Goal: Transaction & Acquisition: Purchase product/service

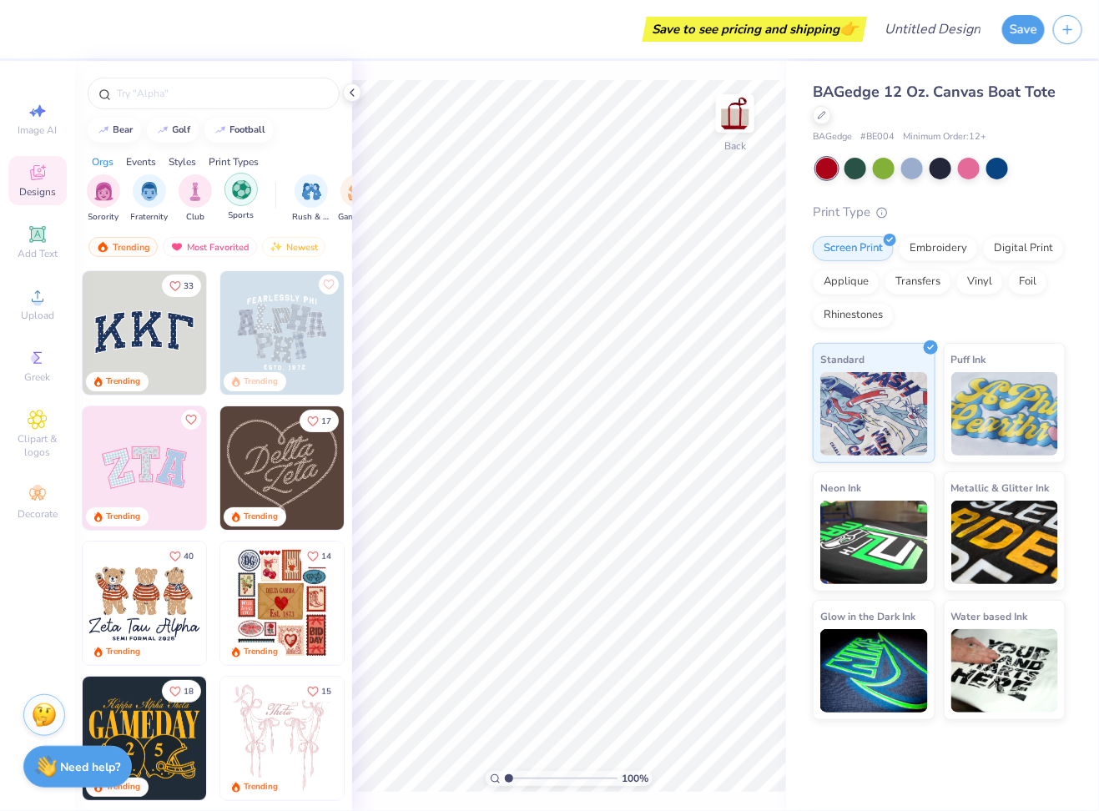
click at [229, 194] on div "filter for Sports" at bounding box center [240, 189] width 33 height 33
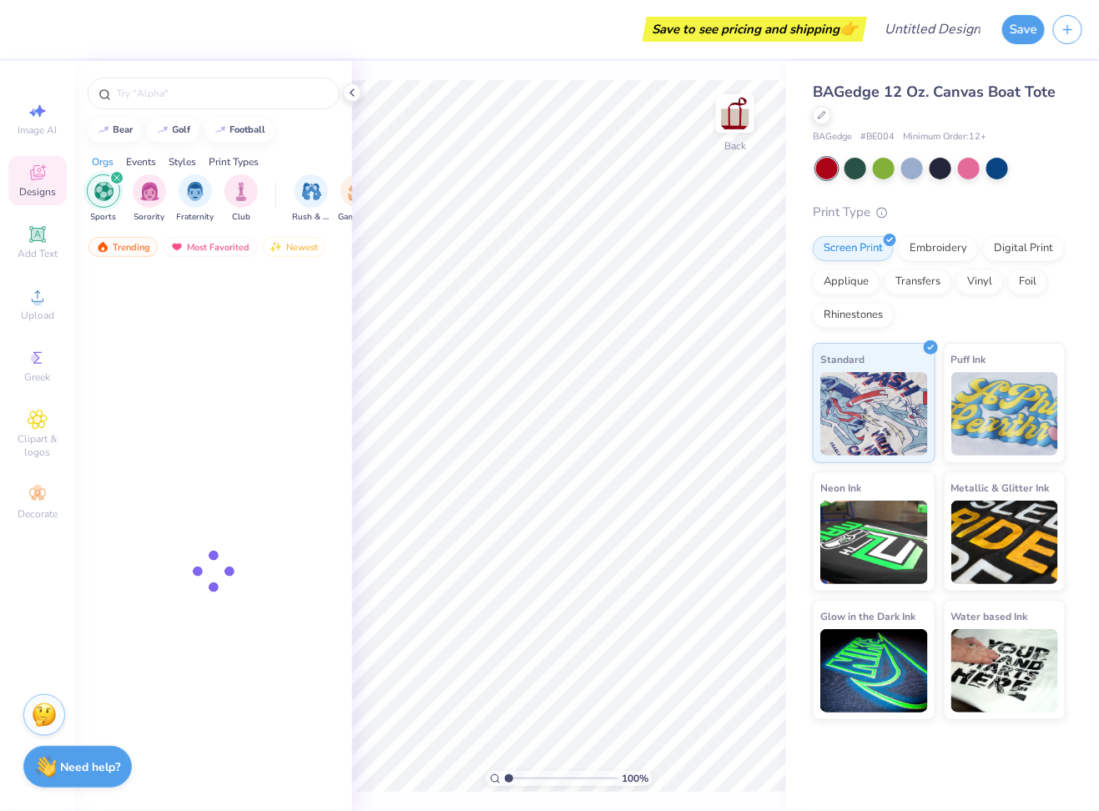
click at [114, 177] on icon "filter for Sports" at bounding box center [116, 177] width 7 height 7
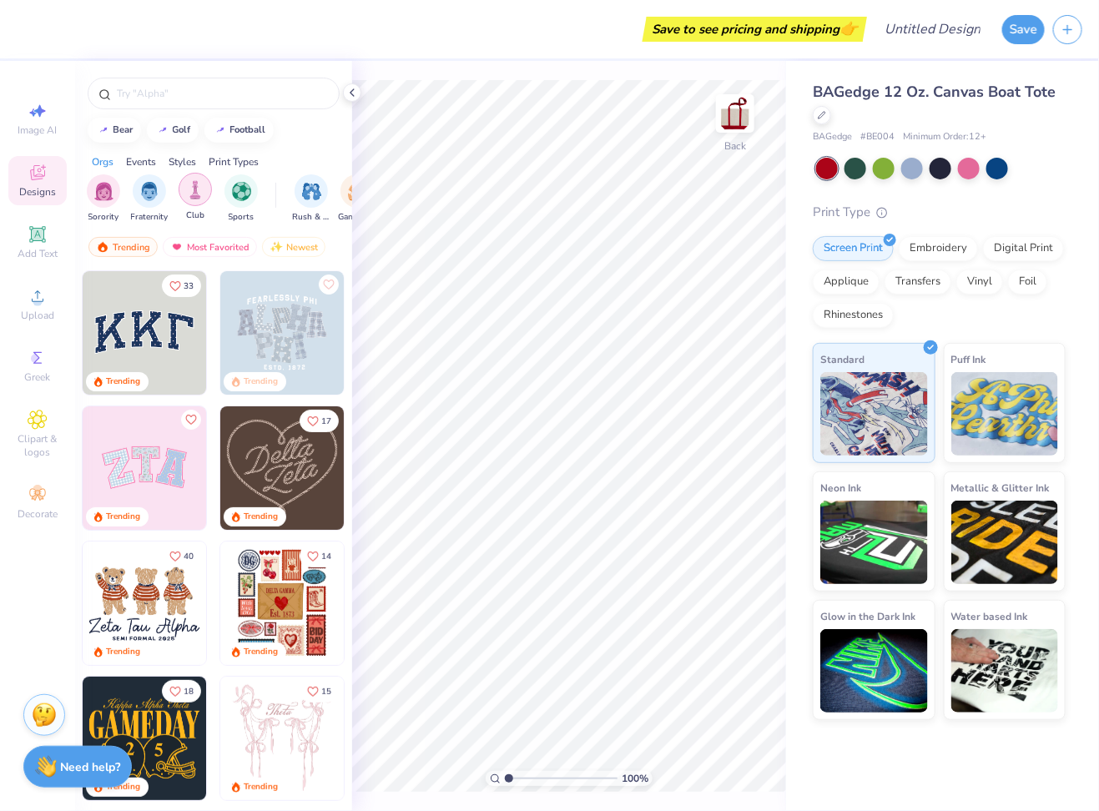
click at [199, 195] on img "filter for Club" at bounding box center [195, 189] width 18 height 19
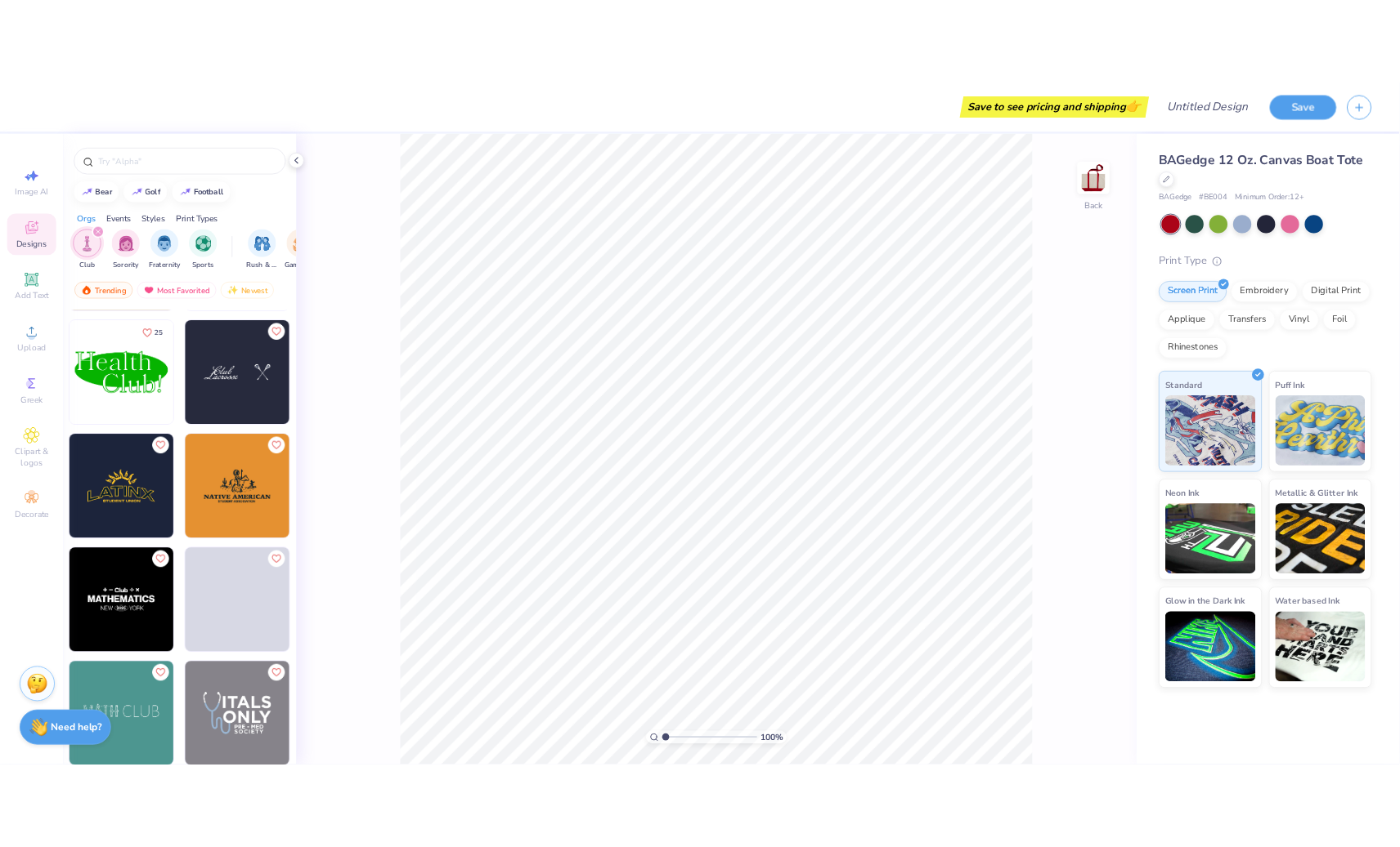
scroll to position [342, 0]
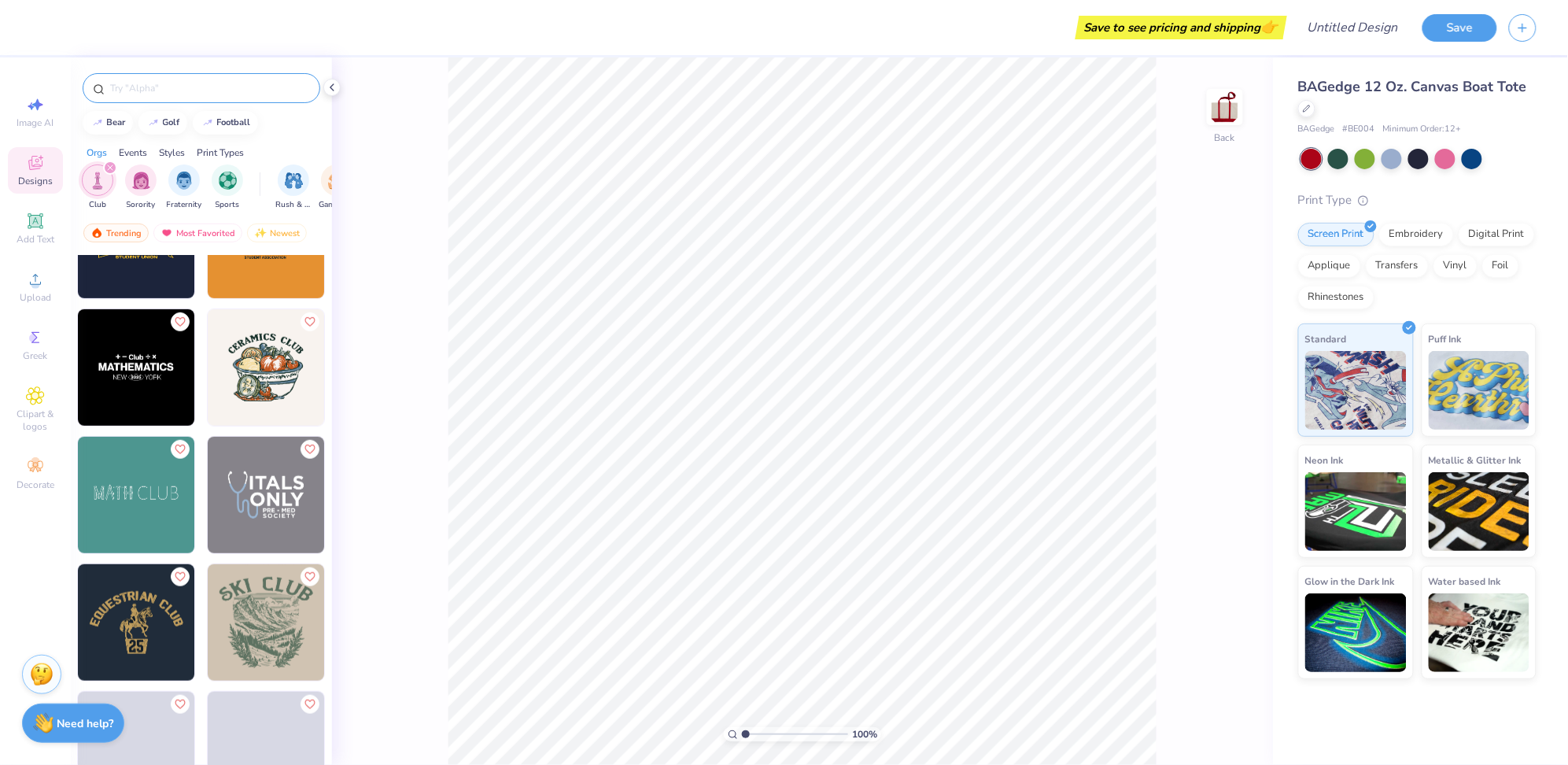
click at [240, 87] on input "text" at bounding box center [209, 88] width 202 height 16
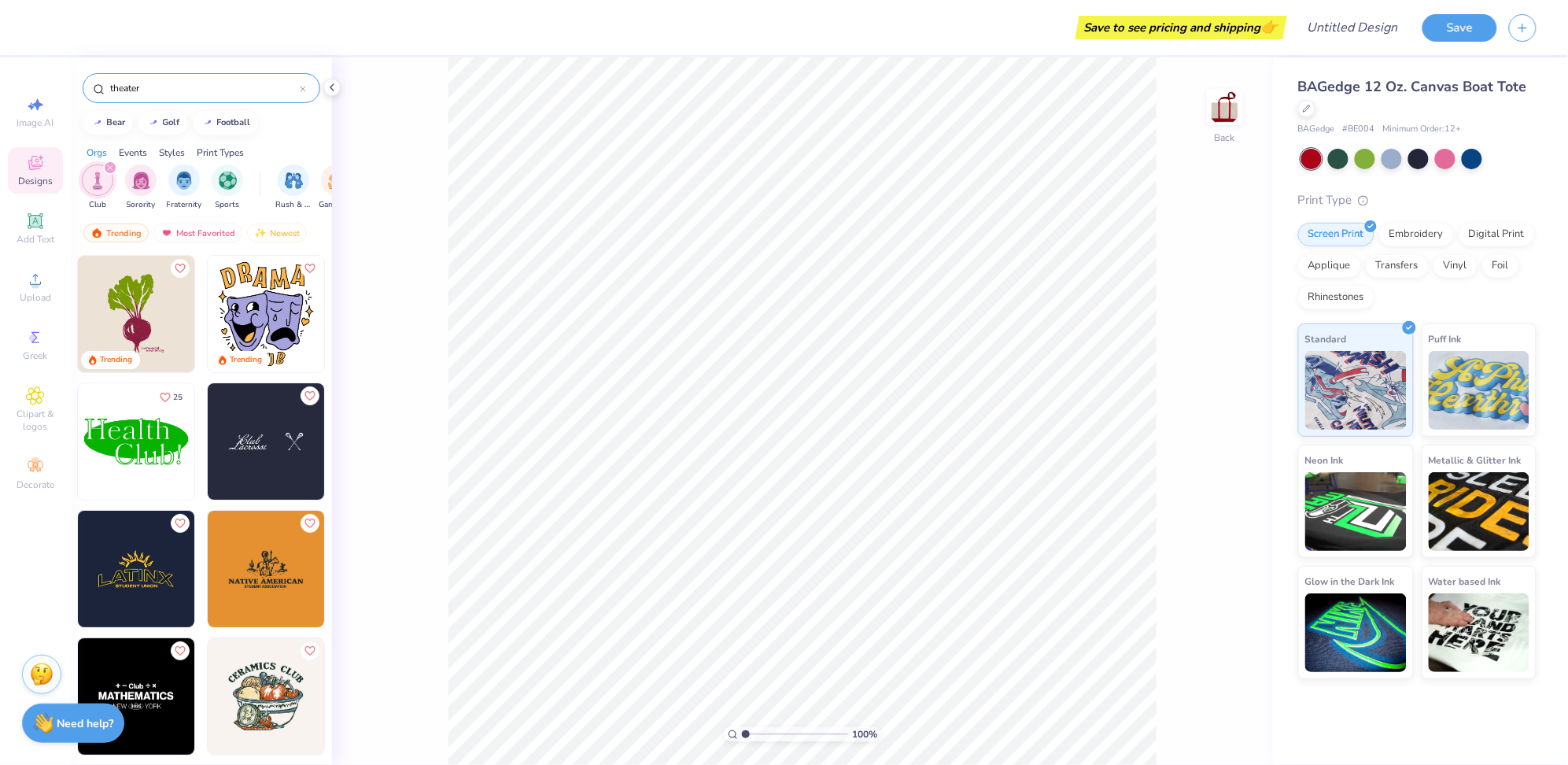
type input "theater"
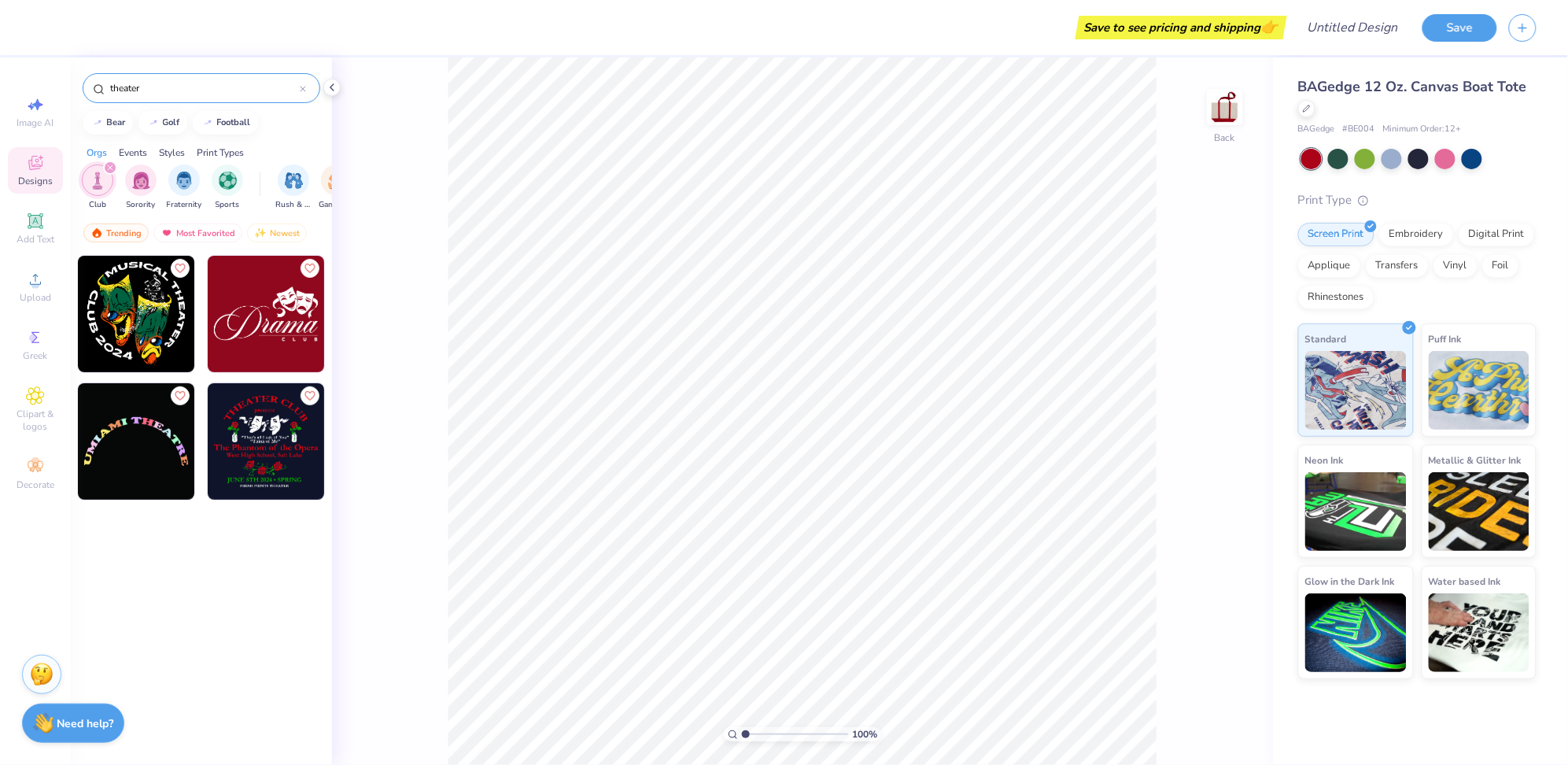
click at [273, 322] on img at bounding box center [266, 314] width 117 height 117
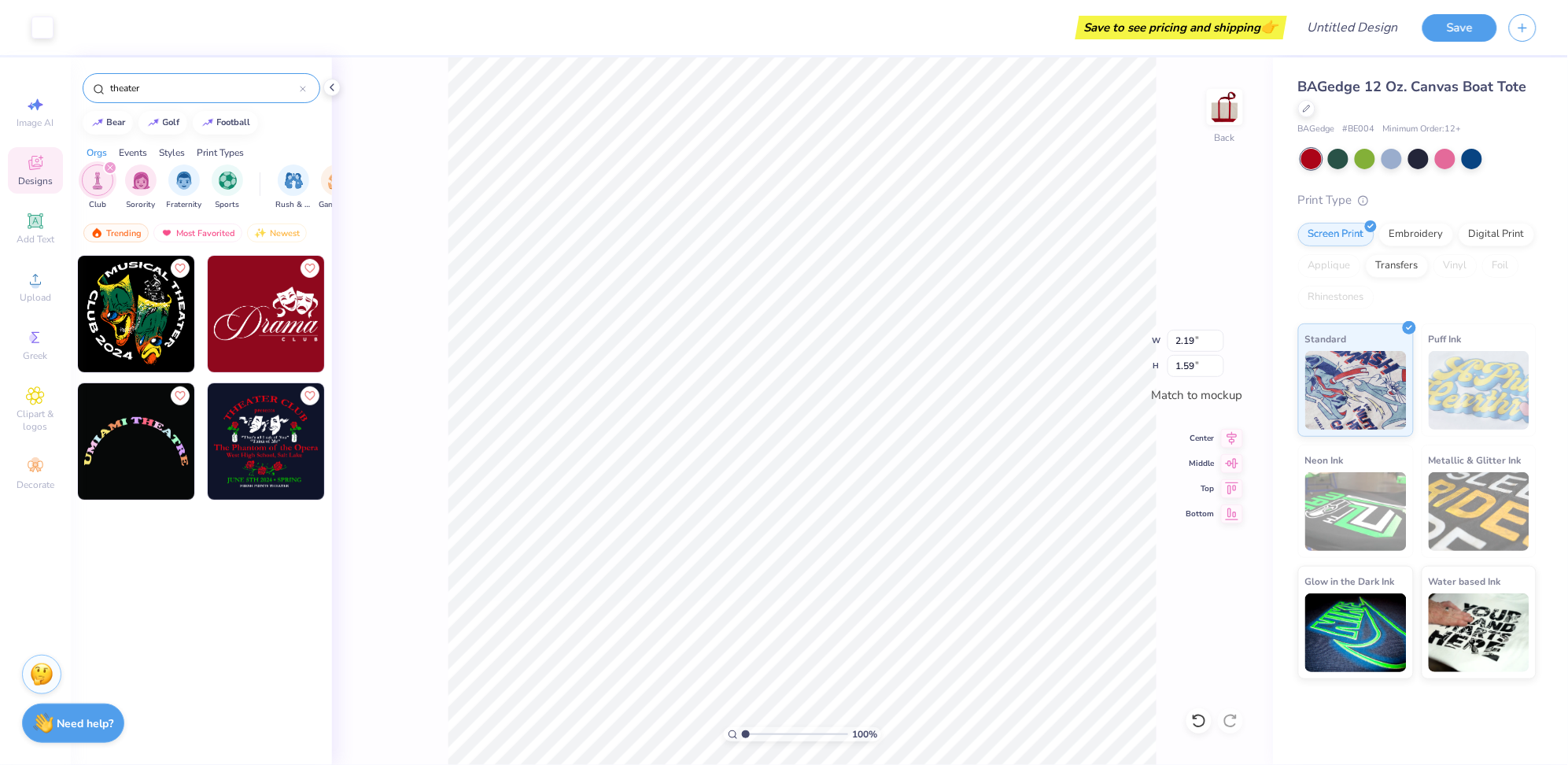
type input "3.07"
type input "1.59"
type input "3.25"
type input "1.69"
type input "3.26"
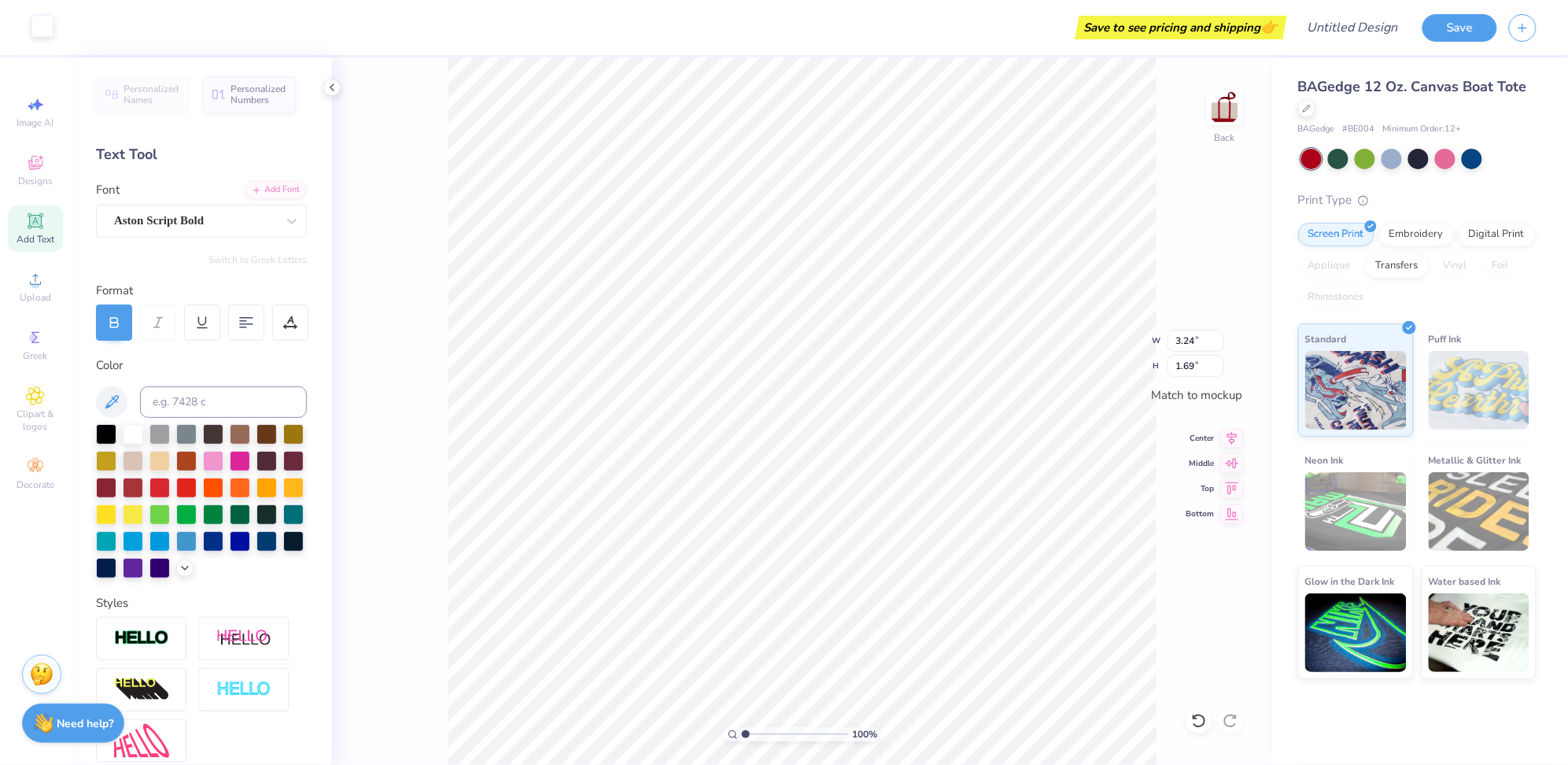
click at [40, 22] on div at bounding box center [41, 25] width 22 height 22
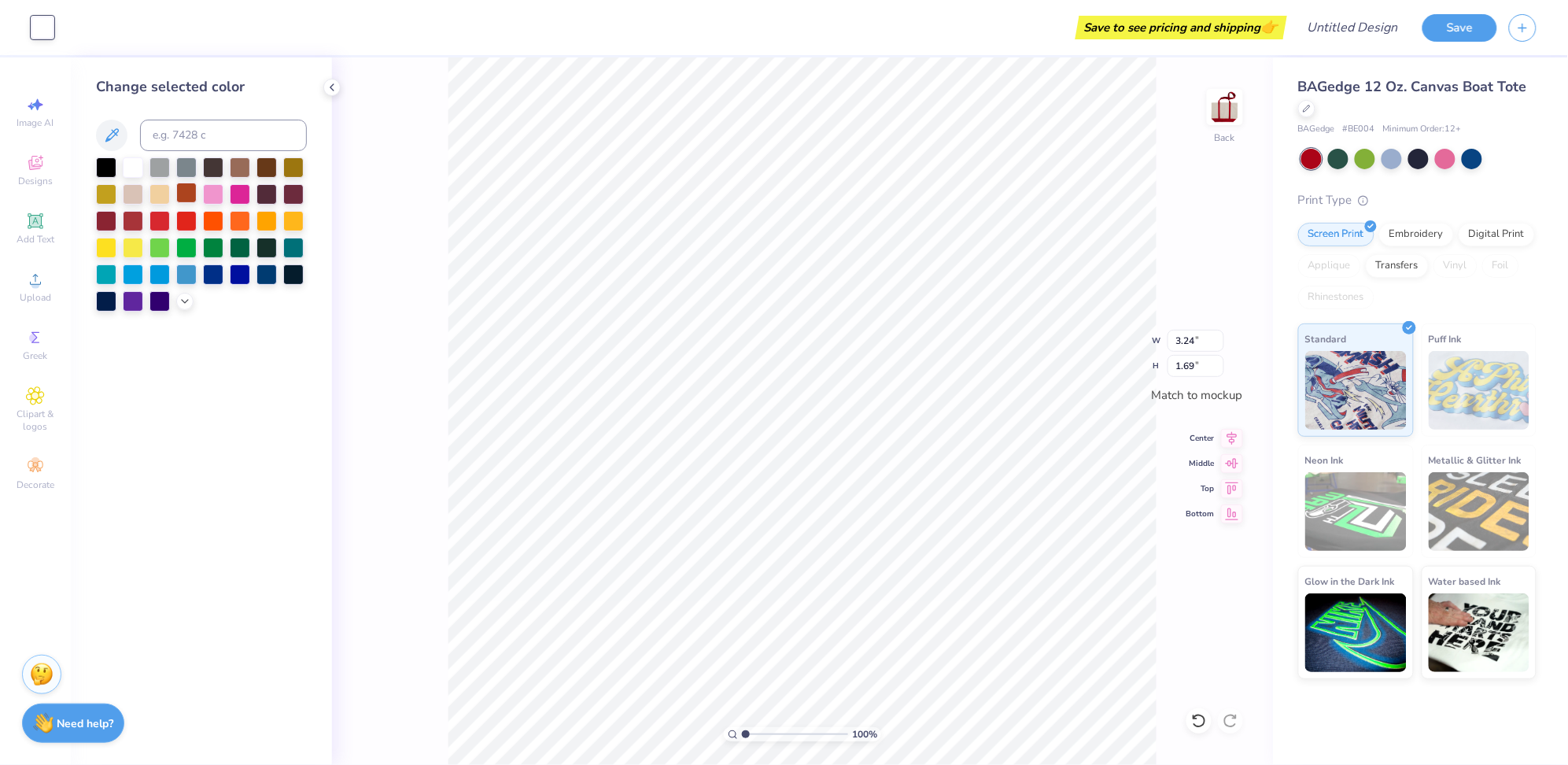
click at [178, 195] on div at bounding box center [187, 193] width 21 height 21
click at [103, 213] on div at bounding box center [107, 220] width 21 height 21
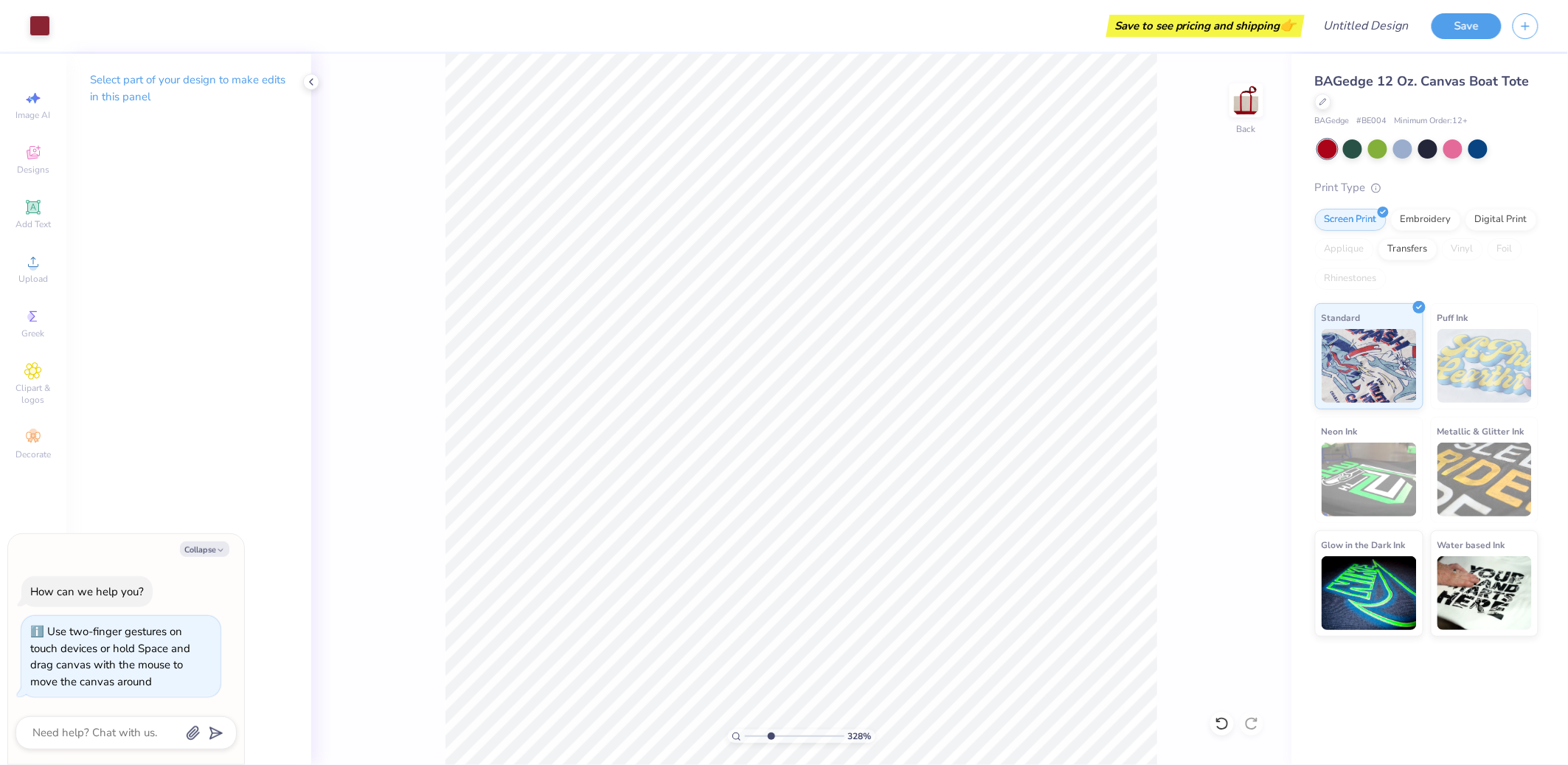
type input "3.27747974342931"
type textarea "x"
type input "3.27747974342931"
type textarea "x"
click at [35, 11] on div "Art colors" at bounding box center [25, 26] width 50 height 51
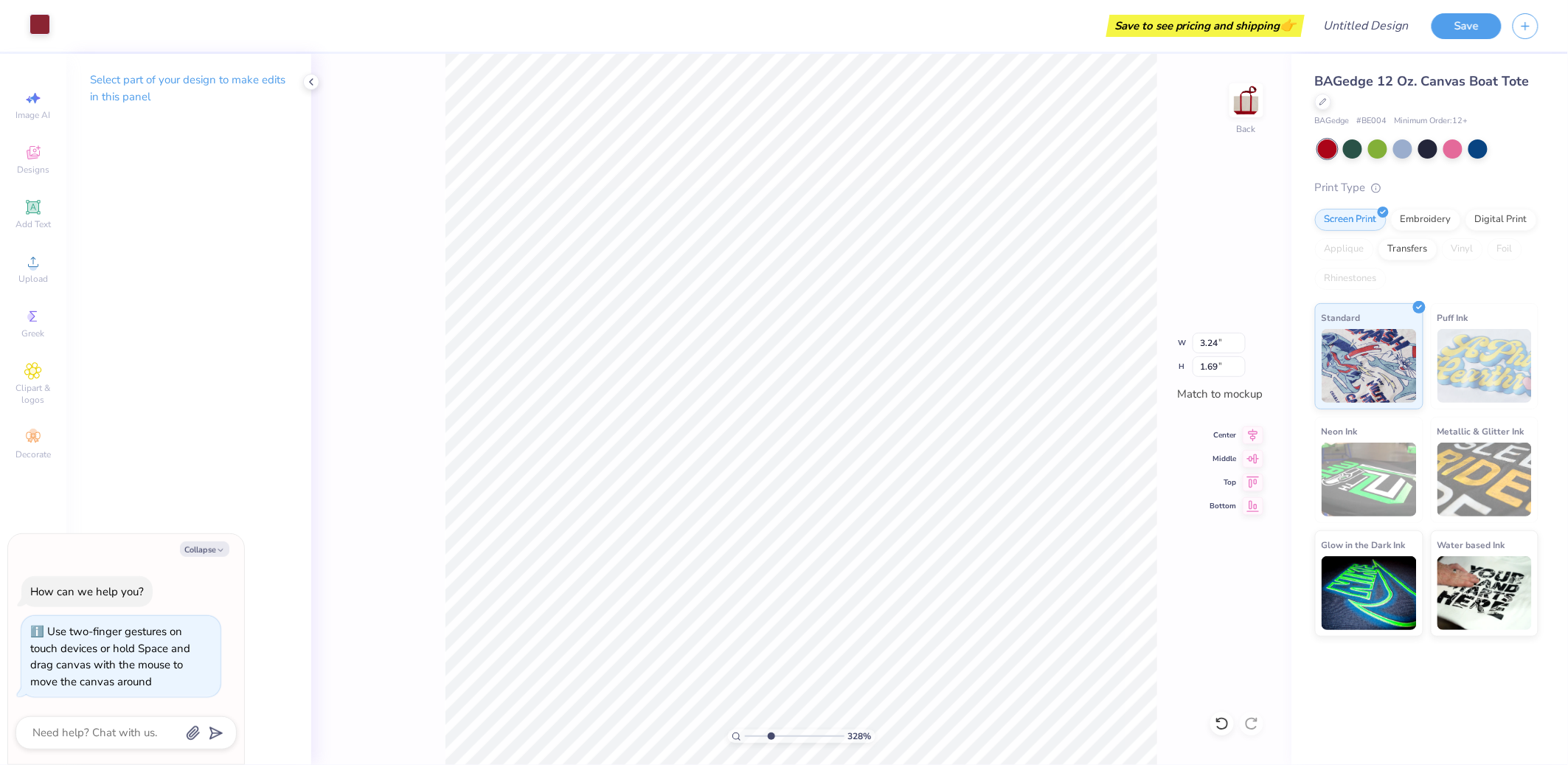
click at [35, 20] on div at bounding box center [39, 24] width 20 height 20
type input "3.27747974342931"
type textarea "x"
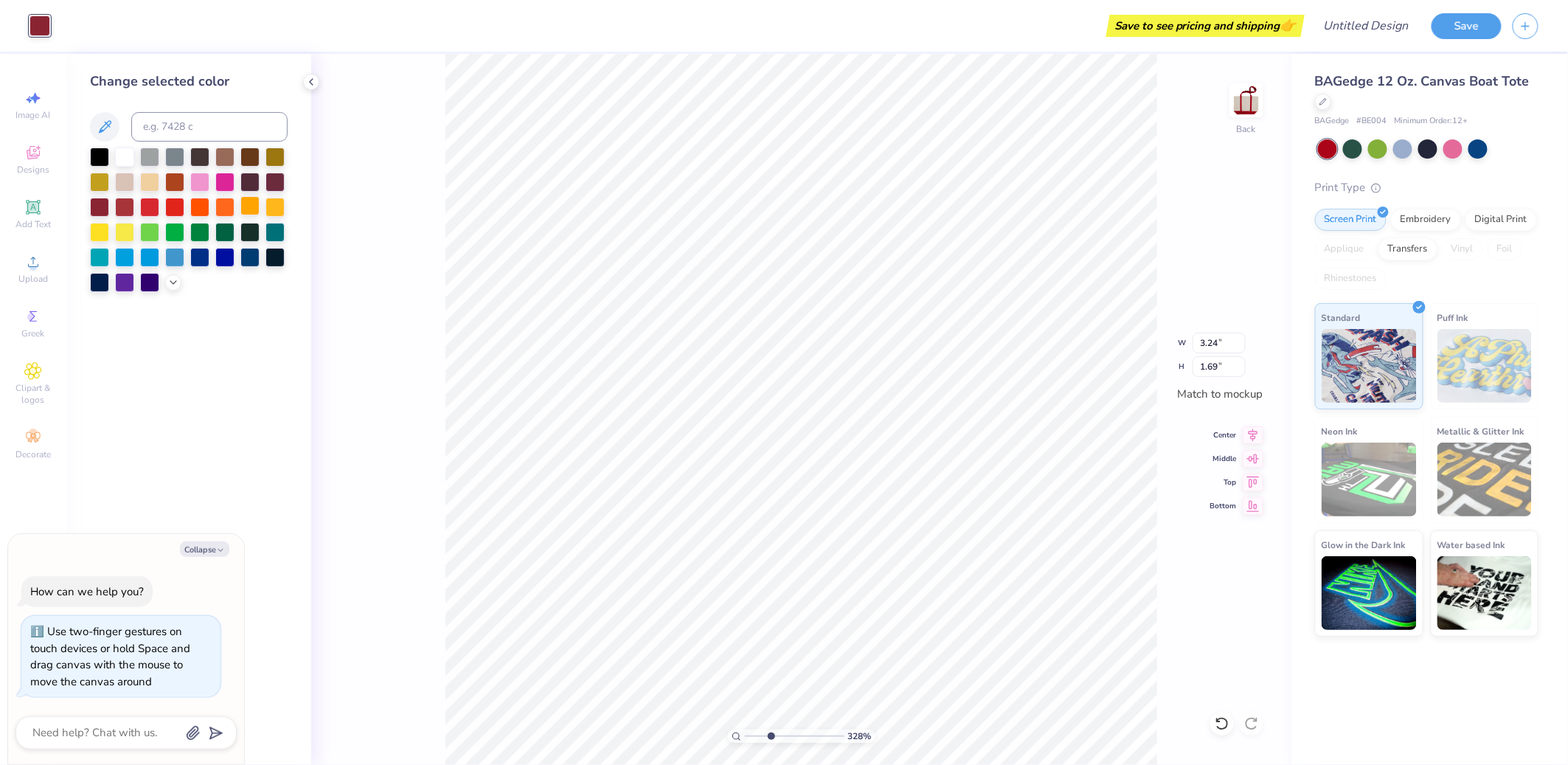
click at [242, 209] on div at bounding box center [250, 206] width 19 height 19
type input "3.27747974342931"
type textarea "x"
type input "3.27747974342931"
type textarea "x"
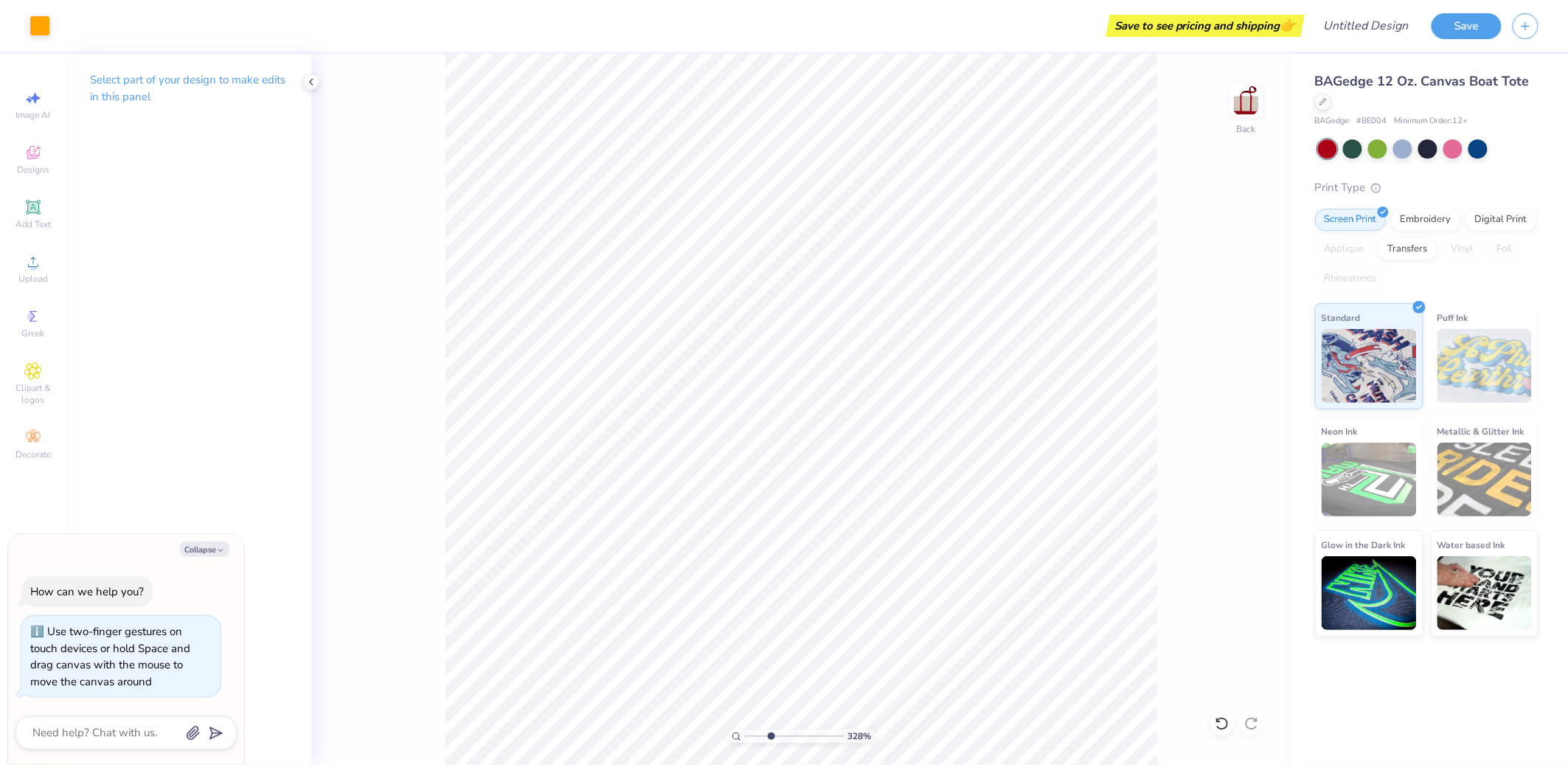
type input "3.27747974342931"
type textarea "x"
click at [38, 27] on div at bounding box center [39, 24] width 20 height 20
type input "3.27747974342931"
type textarea "x"
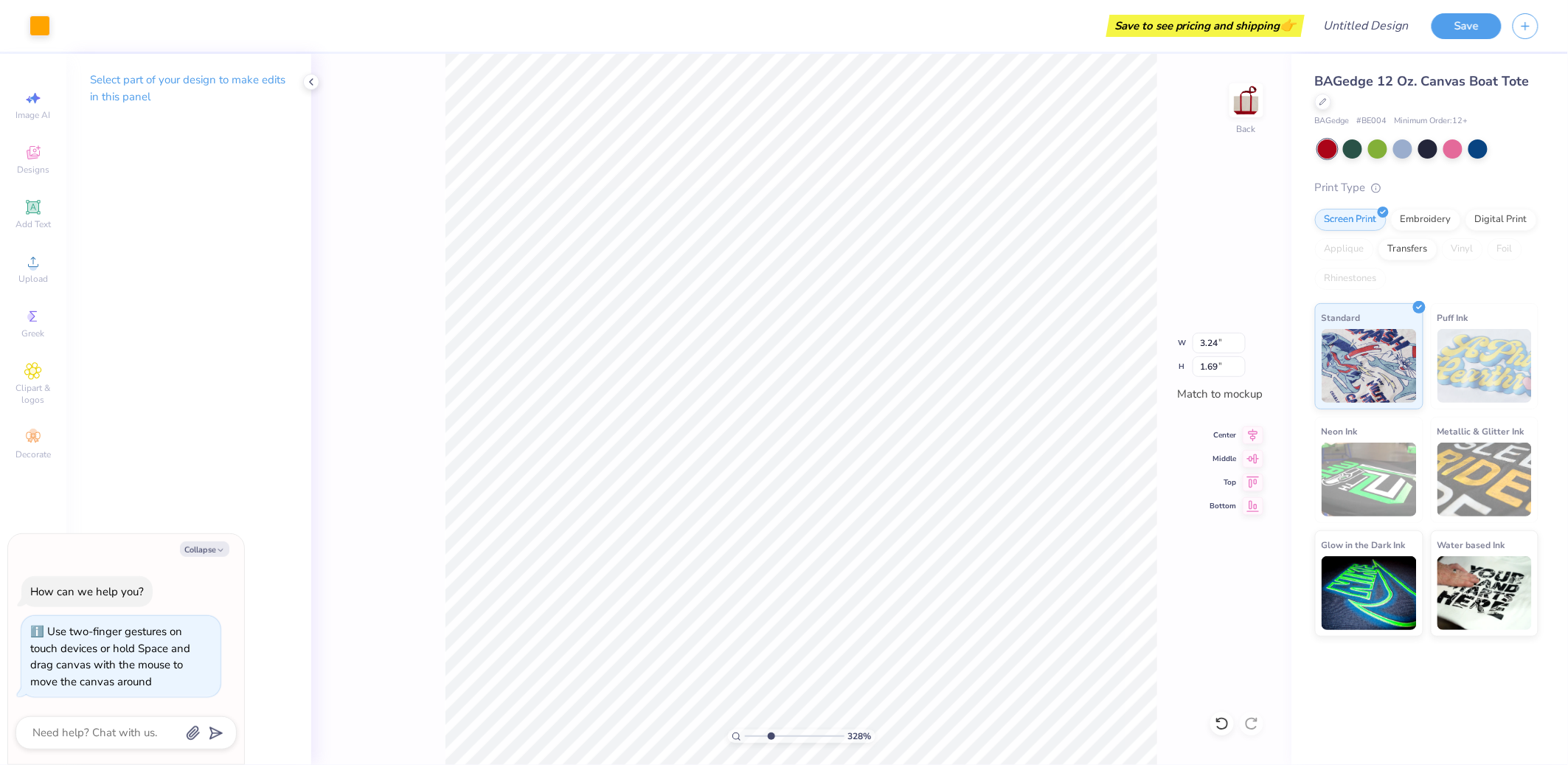
type input "1"
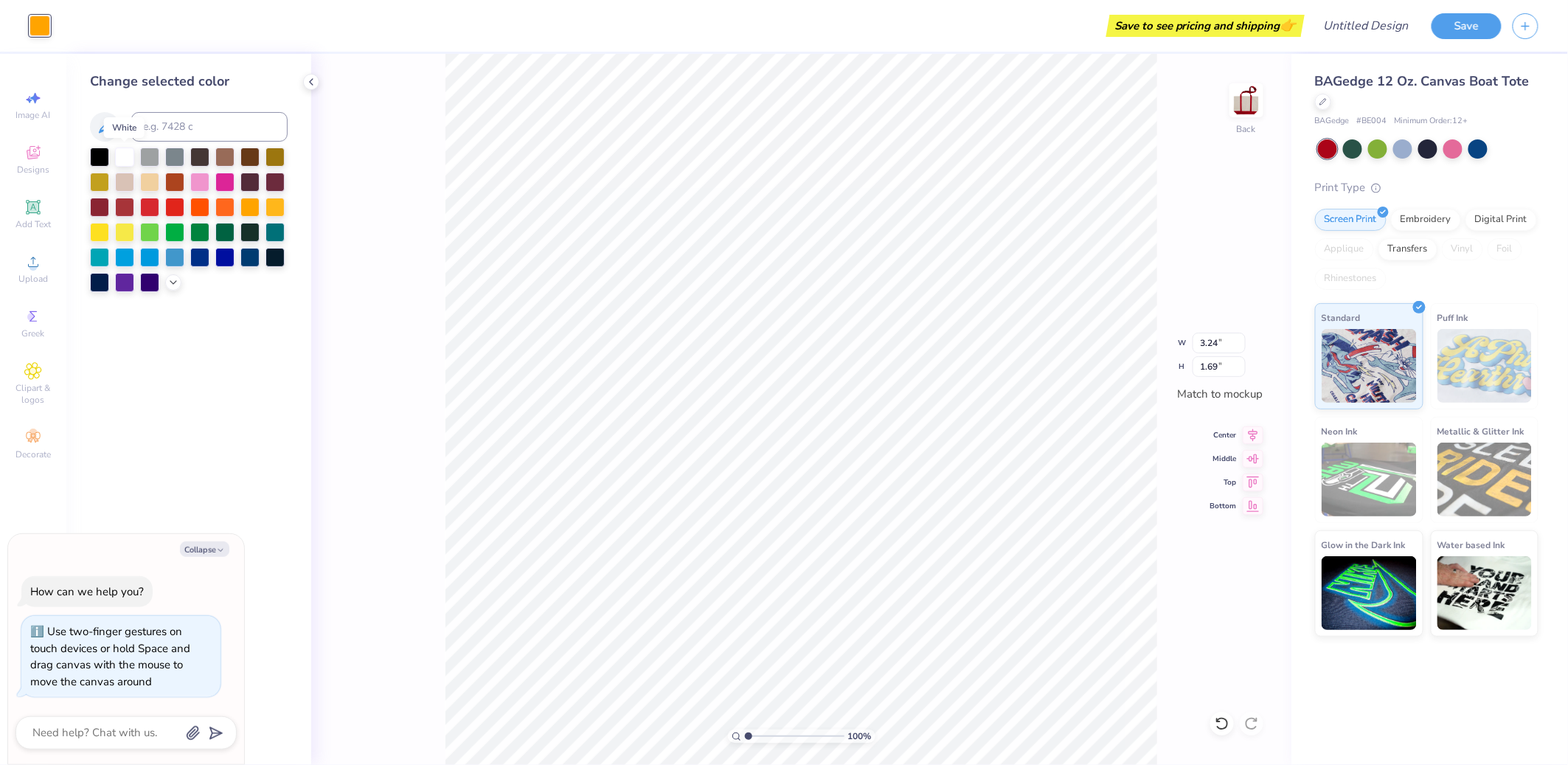
type textarea "x"
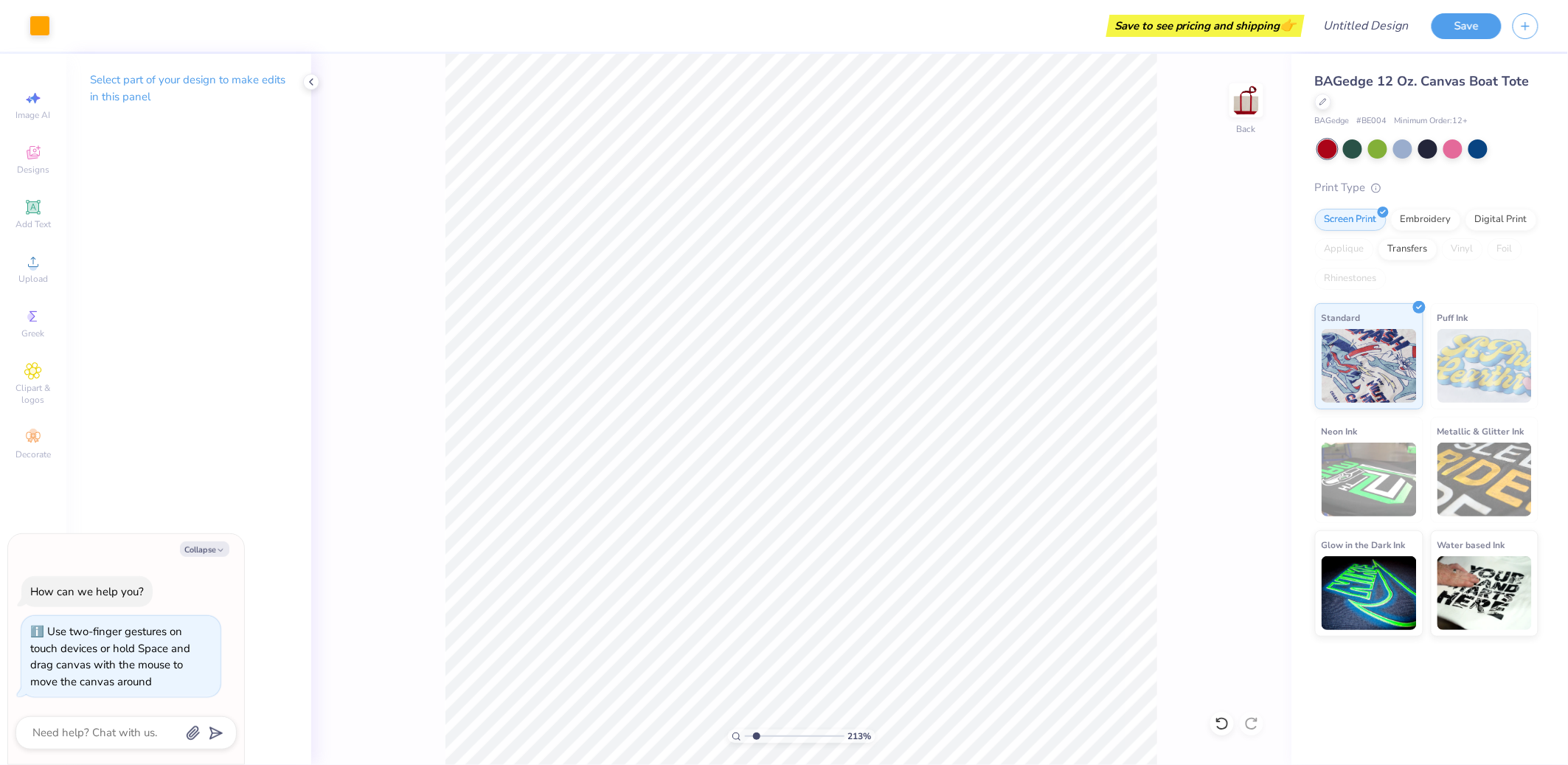
drag, startPoint x: 751, startPoint y: 738, endPoint x: 756, endPoint y: 730, distance: 9.4
type input "1.79"
click at [756, 716] on input "range" at bounding box center [795, 736] width 100 height 13
click at [970, 105] on div at bounding box center [1323, 100] width 16 height 16
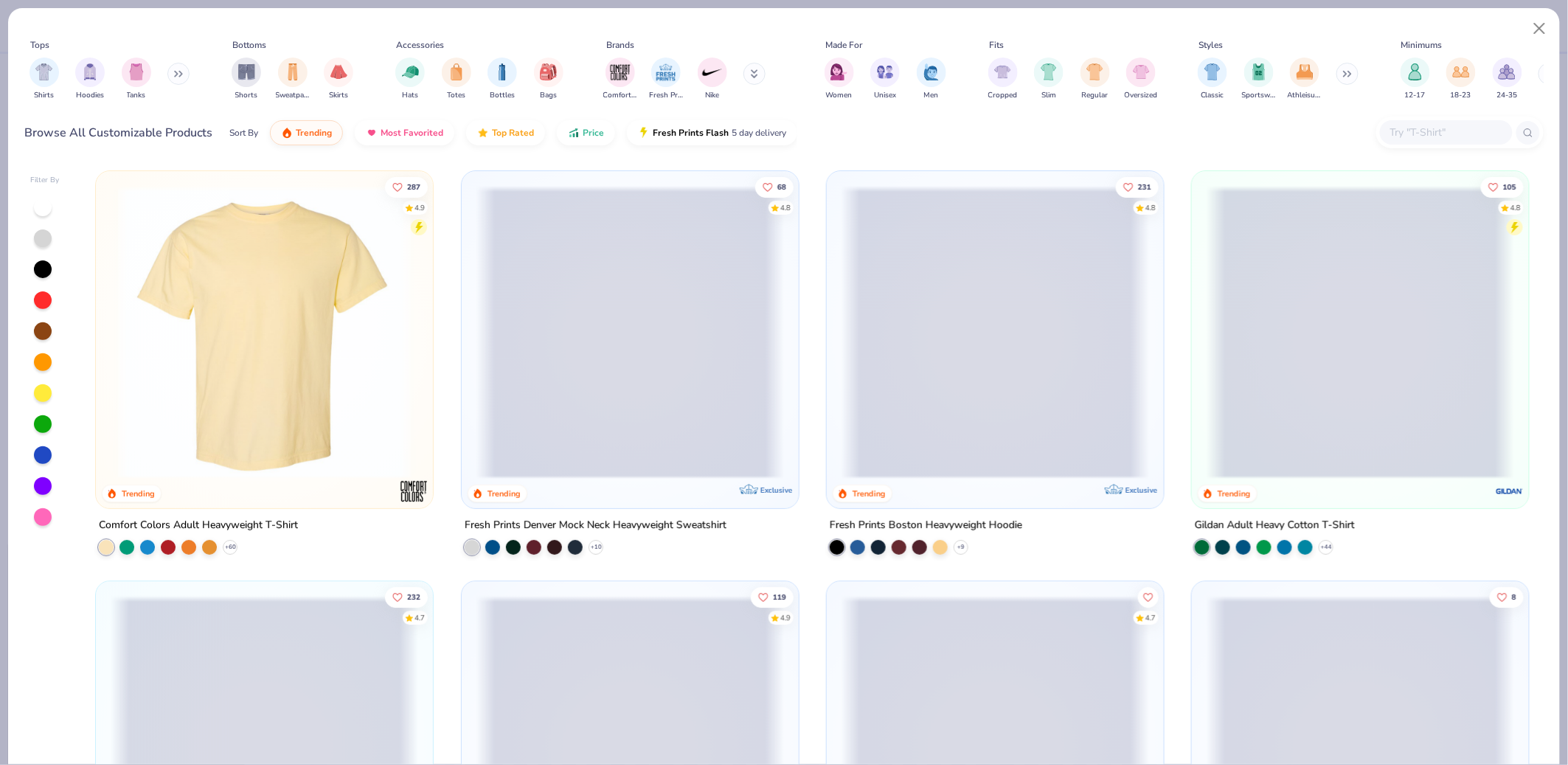
click at [885, 479] on img at bounding box center [995, 625] width 308 height 293
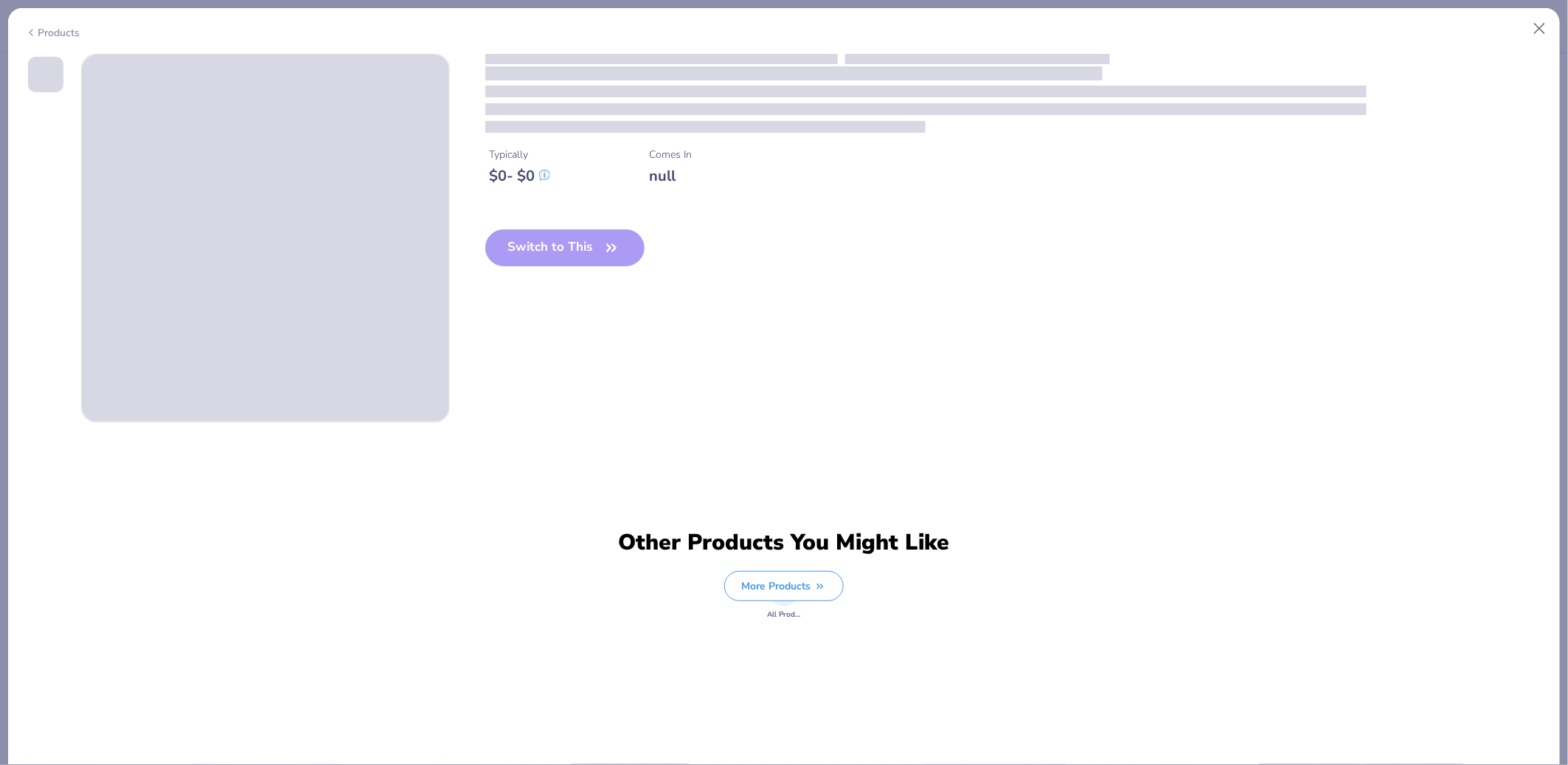
click at [506, 233] on div "Switch to This" at bounding box center [565, 260] width 160 height 60
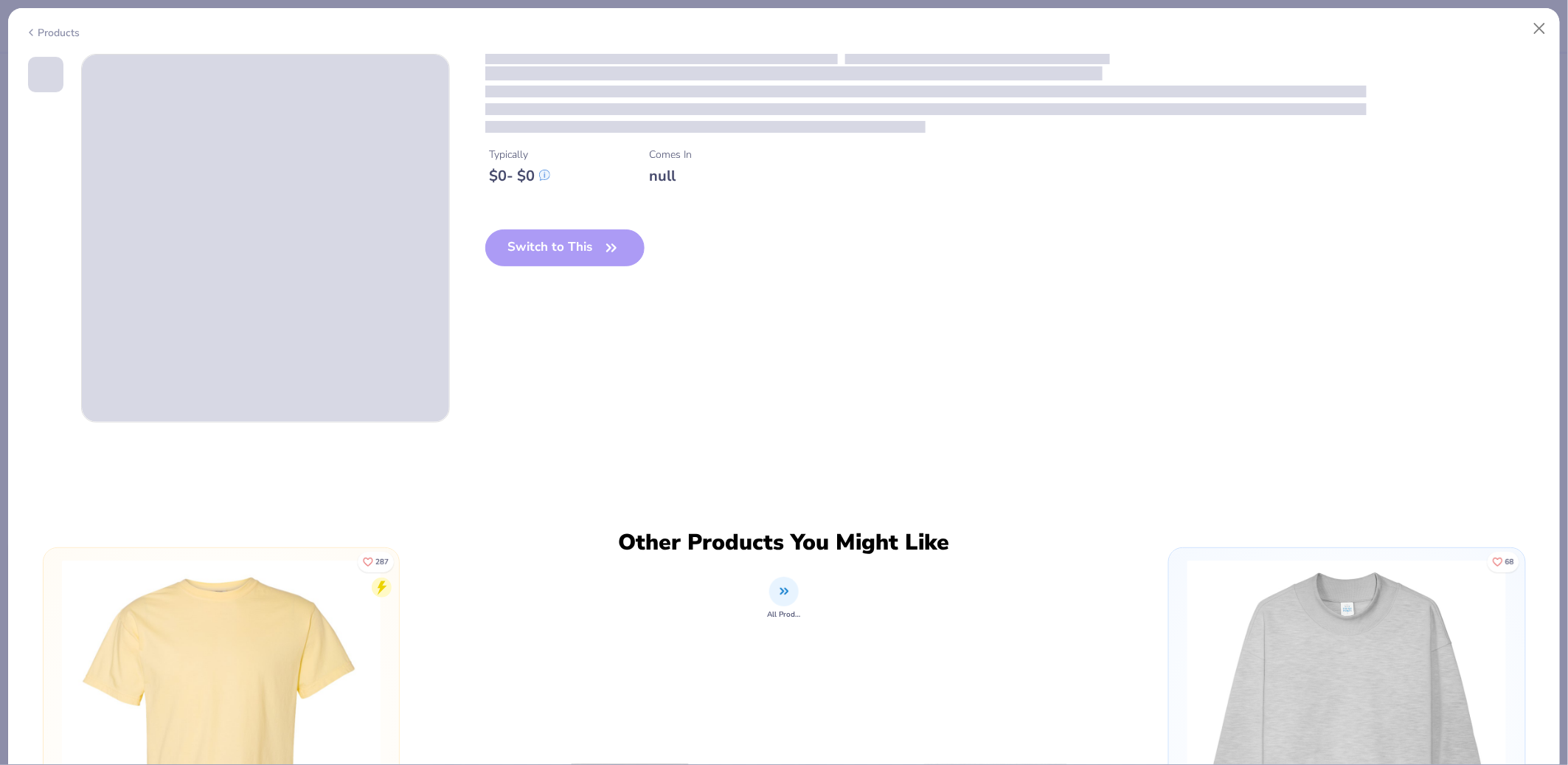
click at [562, 243] on div "Switch to This" at bounding box center [565, 260] width 160 height 60
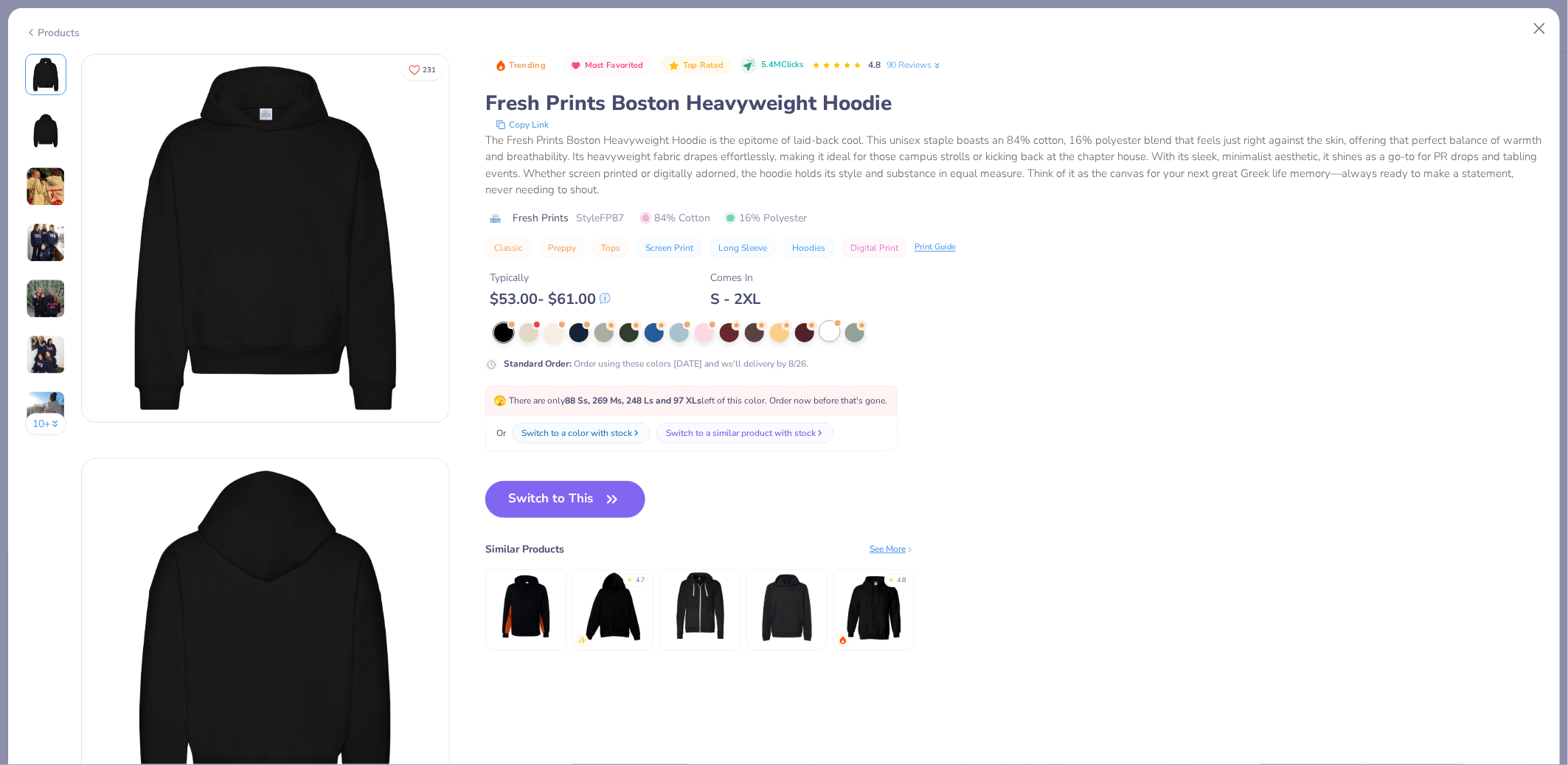
click at [834, 334] on div at bounding box center [830, 332] width 19 height 19
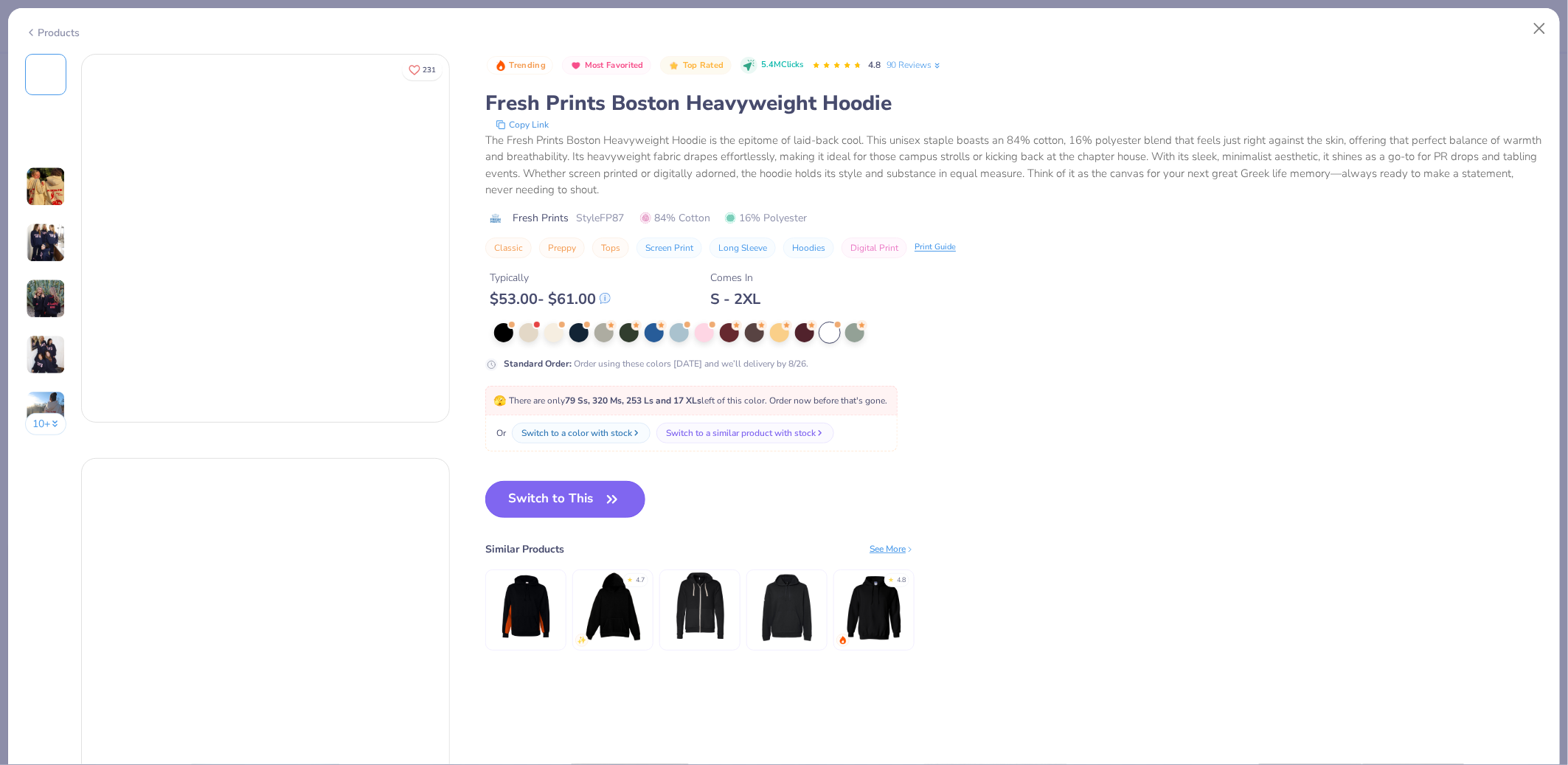
click at [593, 494] on button "Switch to This" at bounding box center [565, 500] width 160 height 37
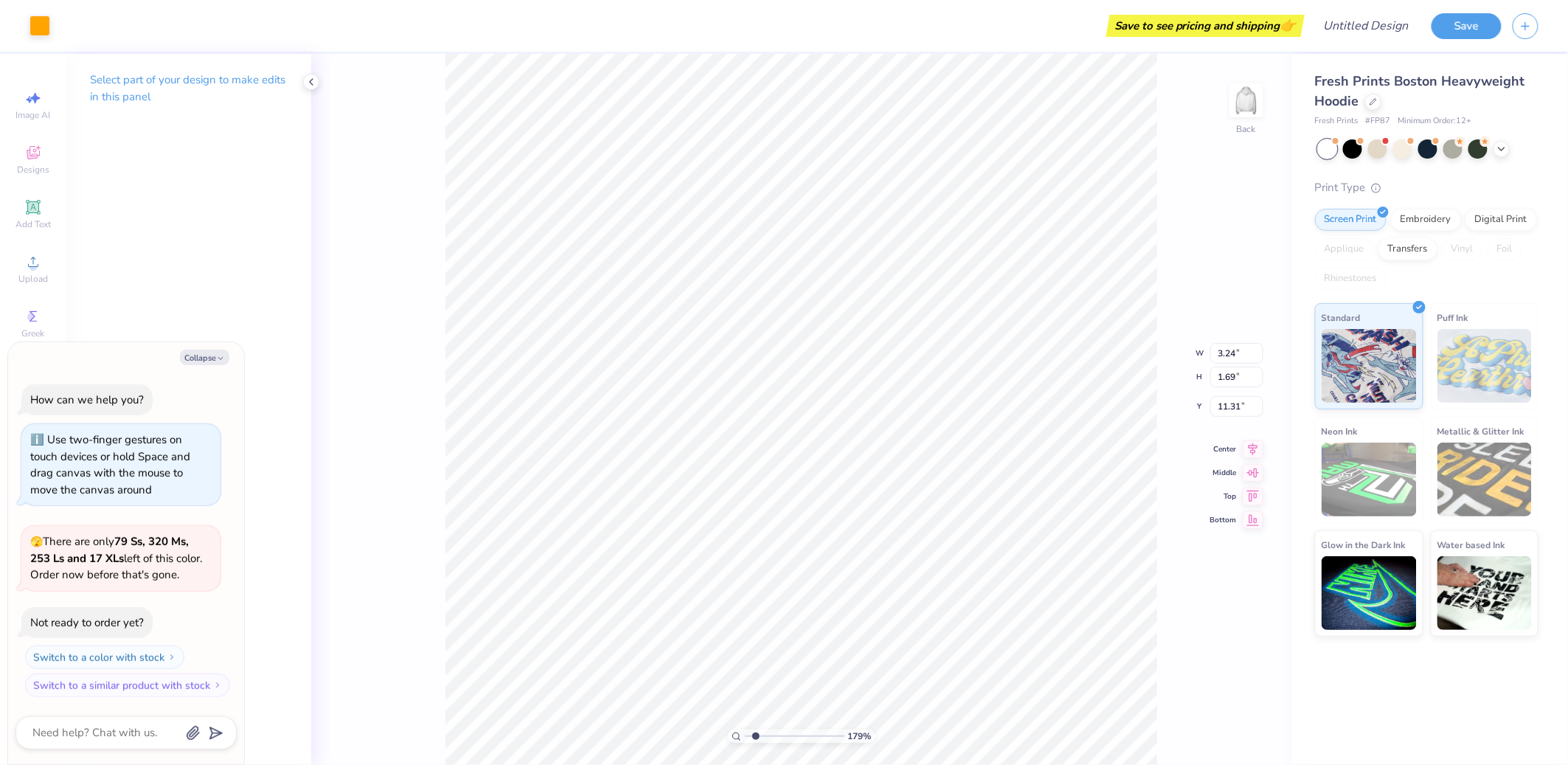
type textarea "x"
type input "1"
type textarea "x"
type input "8.30"
type textarea "x"
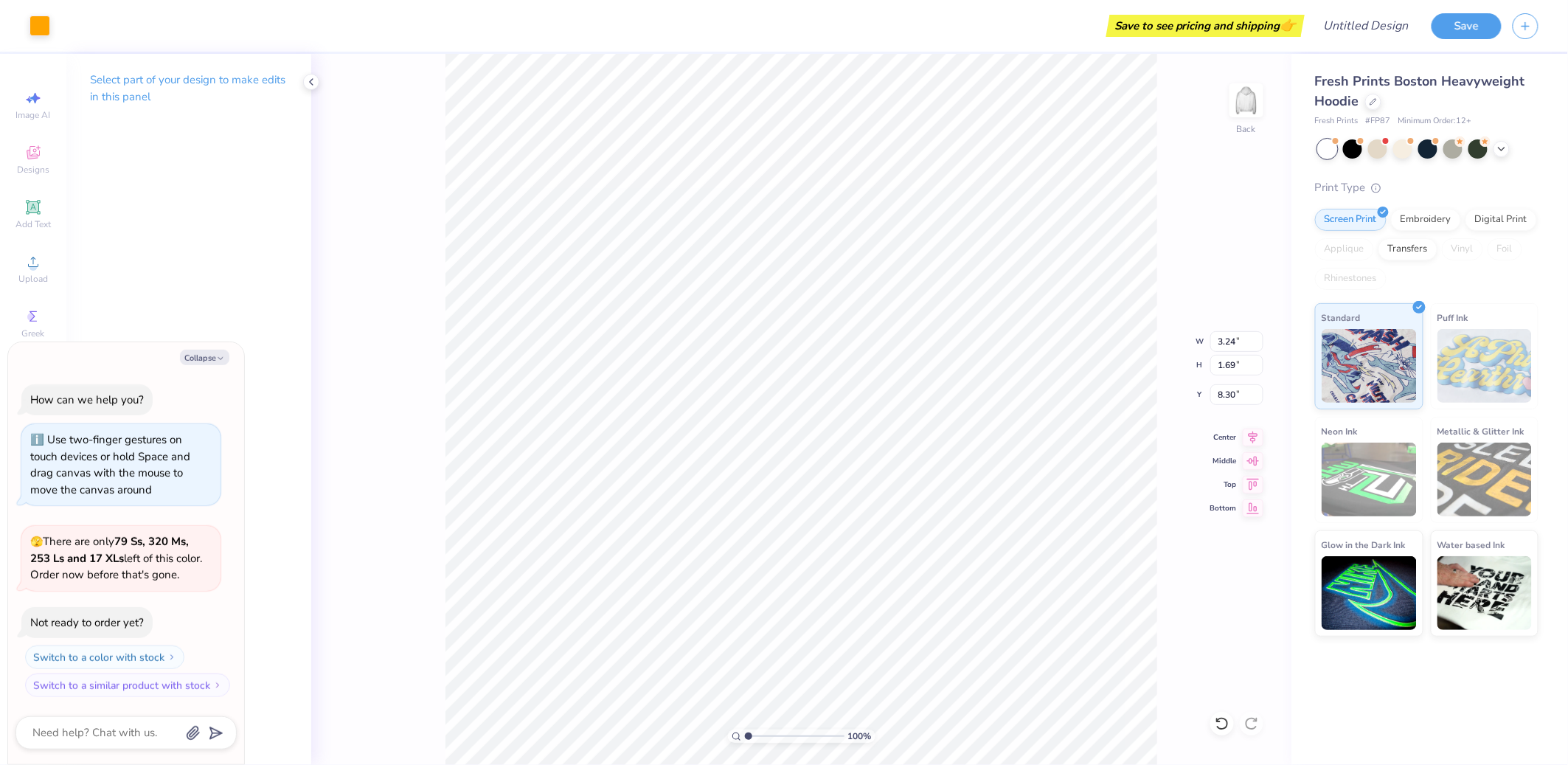
type input "12.05"
type input "6.28"
type input "3.71"
type textarea "x"
type input "3.00"
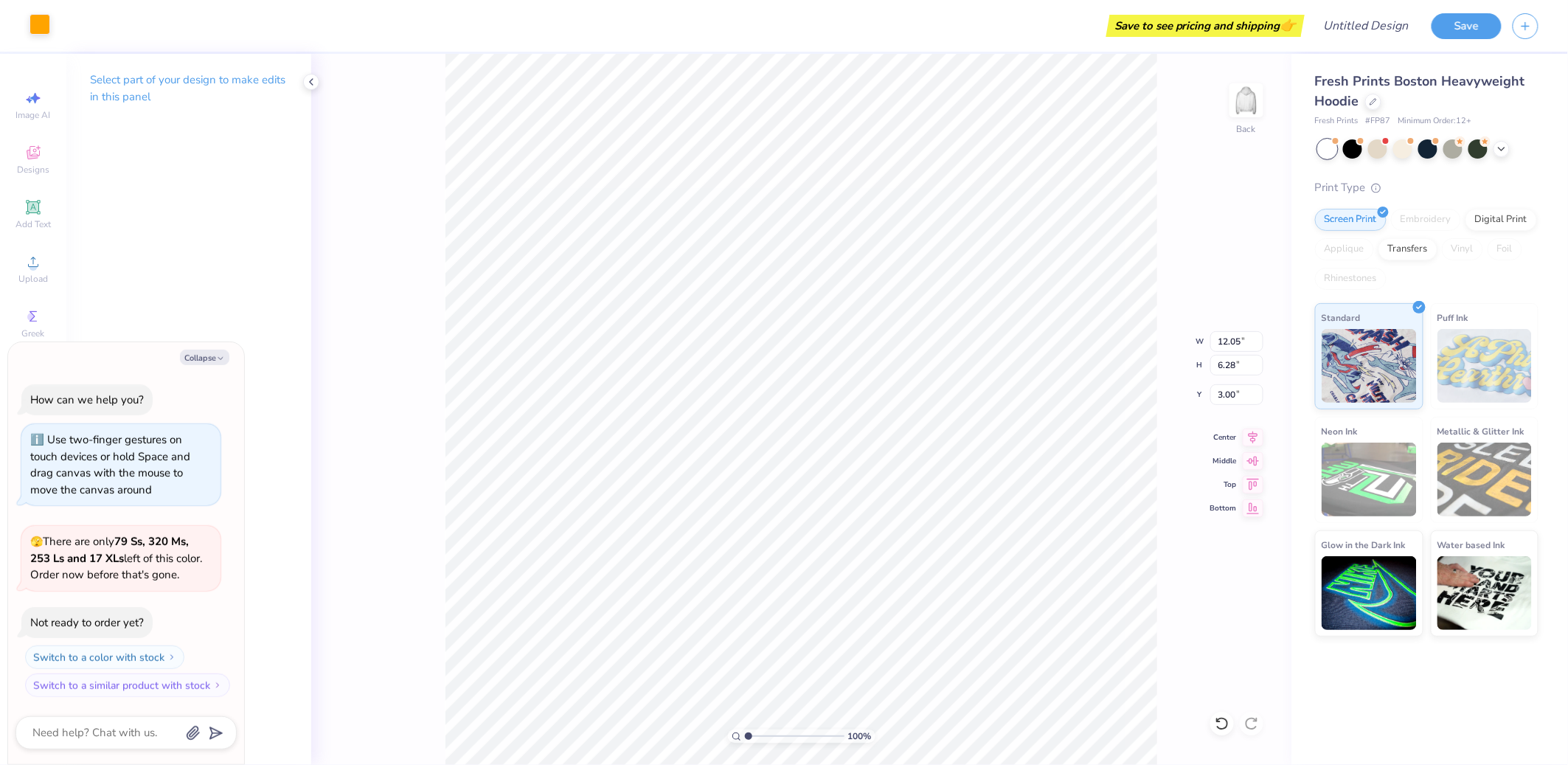
click at [44, 16] on div at bounding box center [39, 24] width 20 height 20
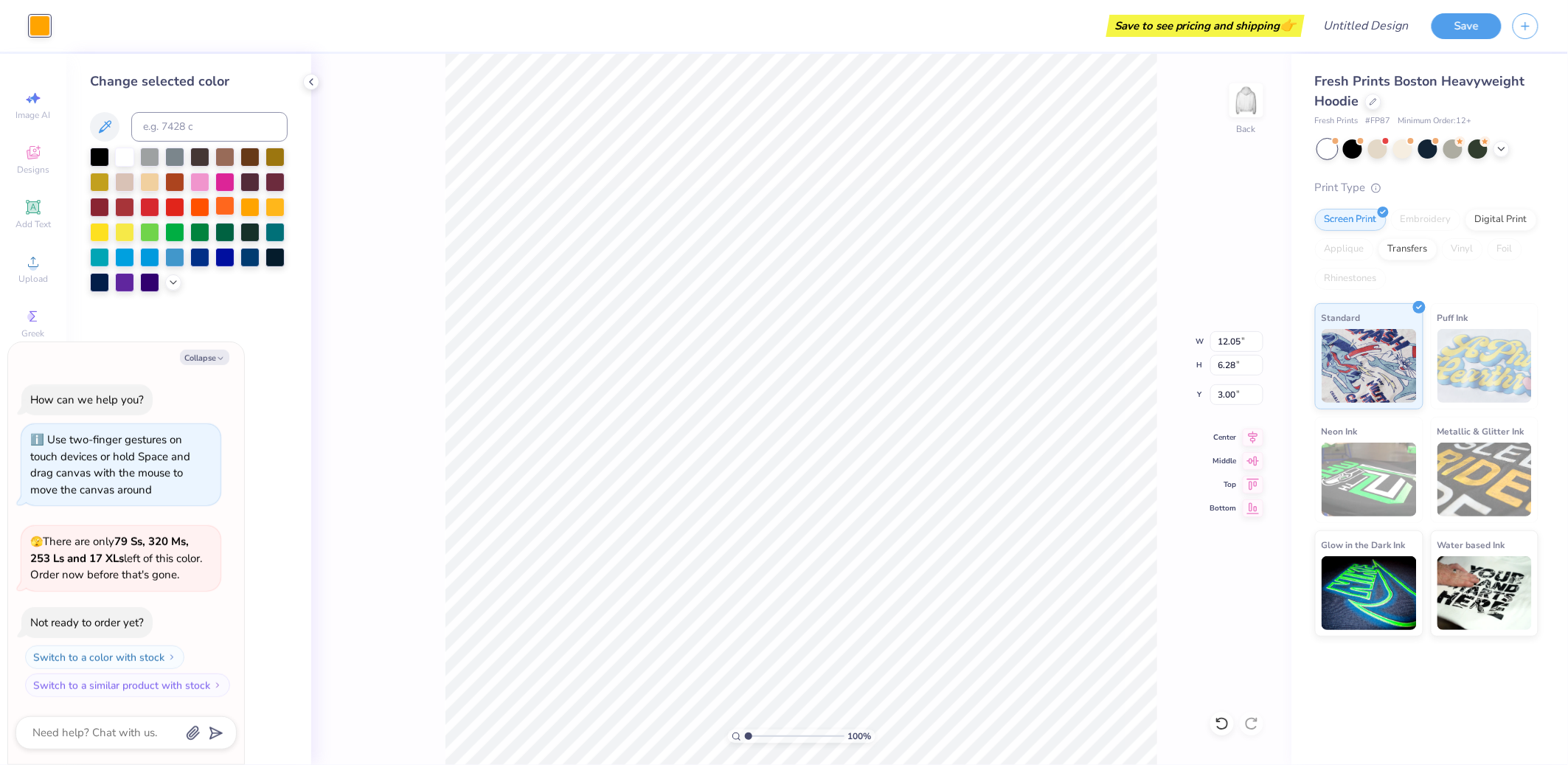
click at [232, 209] on div at bounding box center [225, 206] width 19 height 19
type textarea "x"
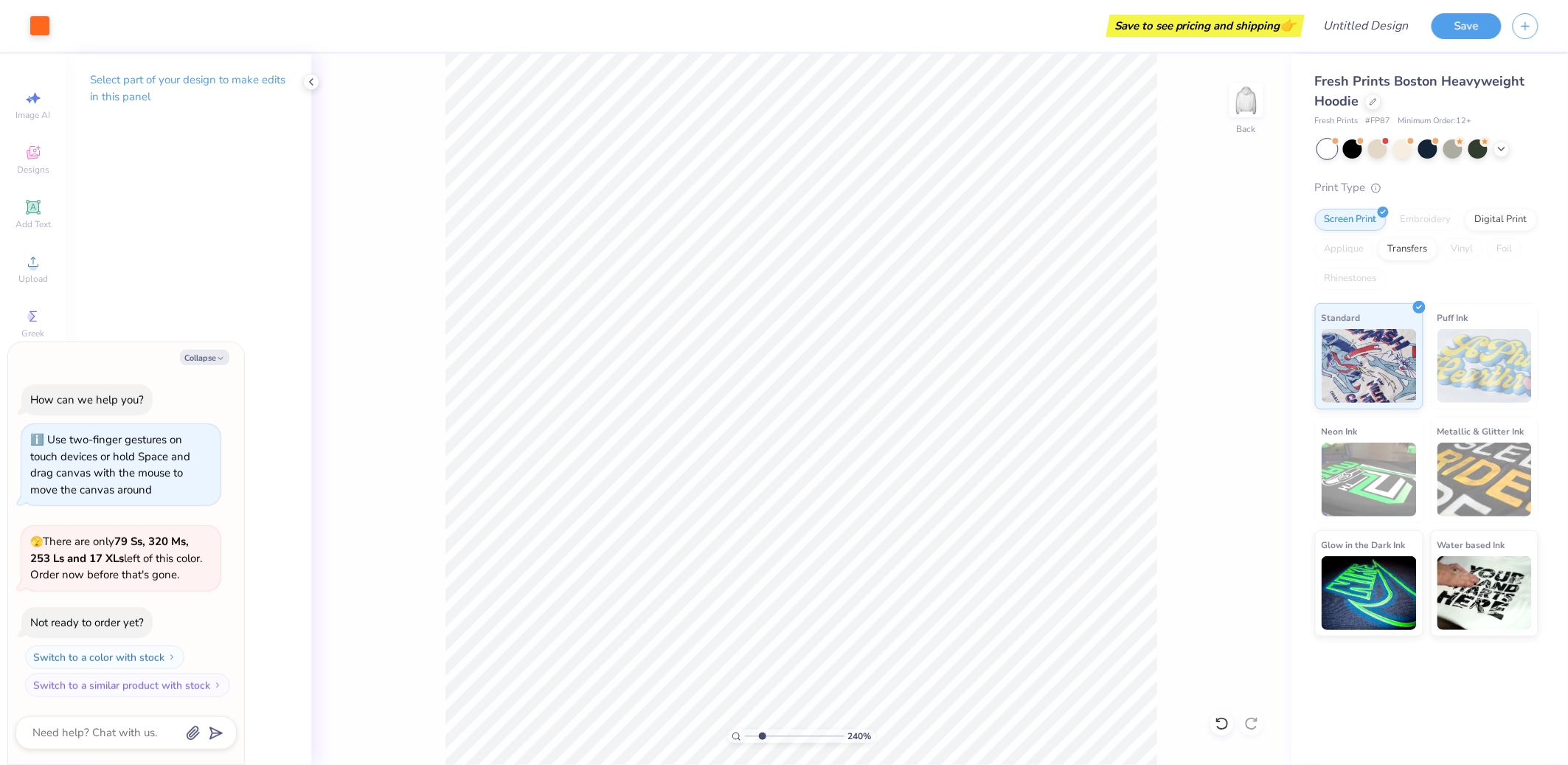
click at [762, 716] on input "range" at bounding box center [795, 736] width 100 height 13
type input "1.49919400088598"
type textarea "x"
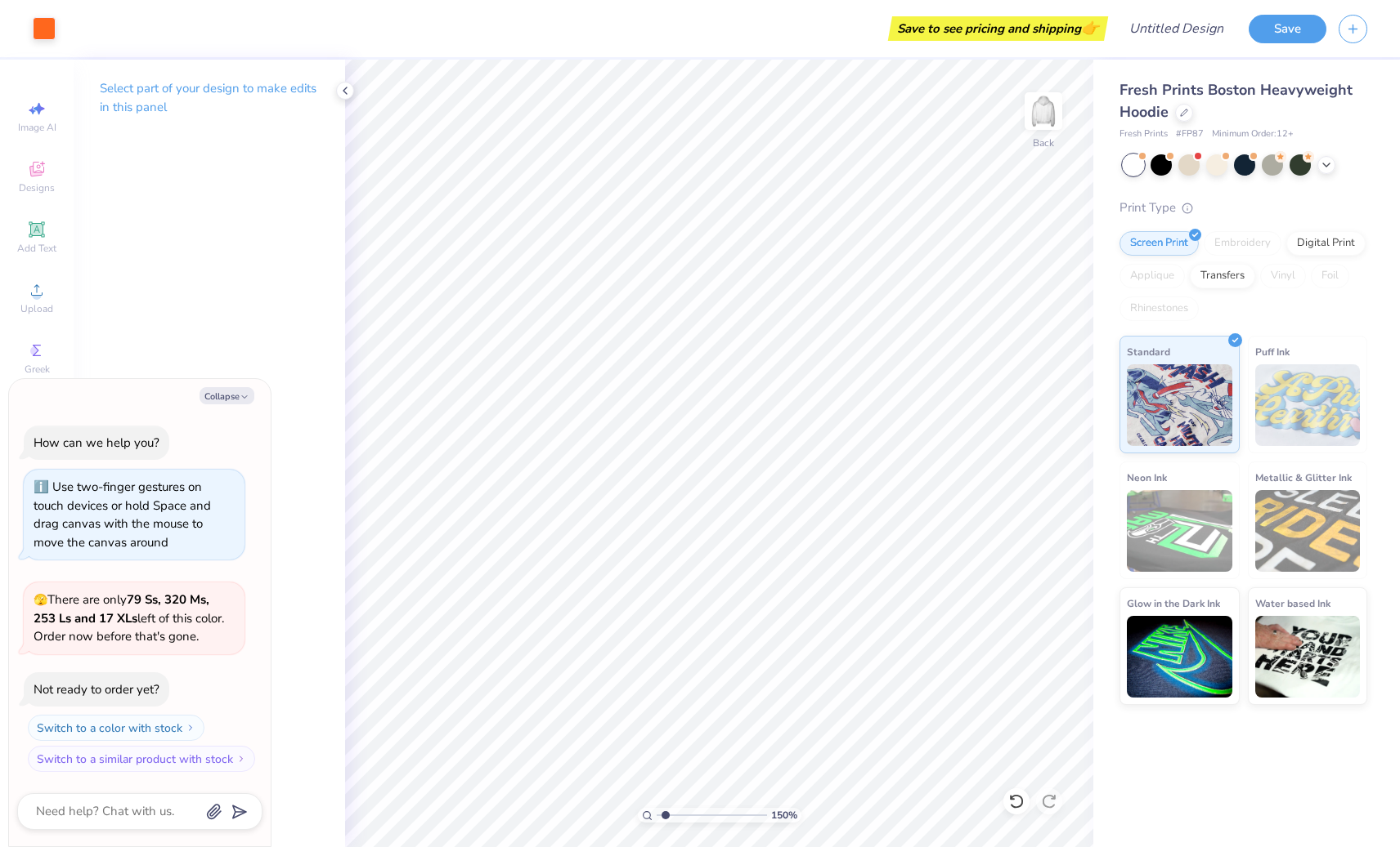
type input "1.49919400088598"
type textarea "x"
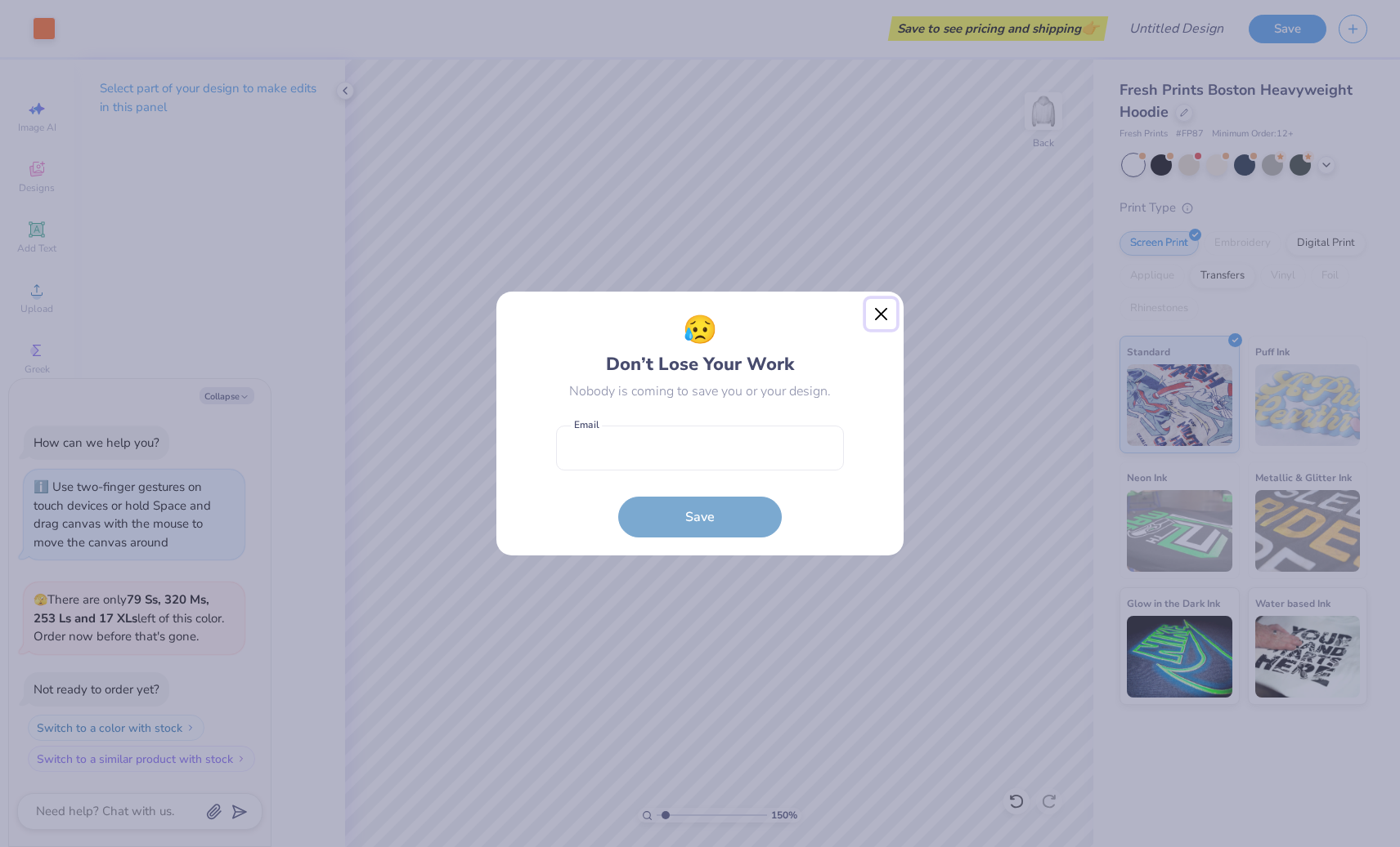
click at [878, 310] on button "Close" at bounding box center [882, 314] width 31 height 31
type input "1.49919400088598"
type textarea "x"
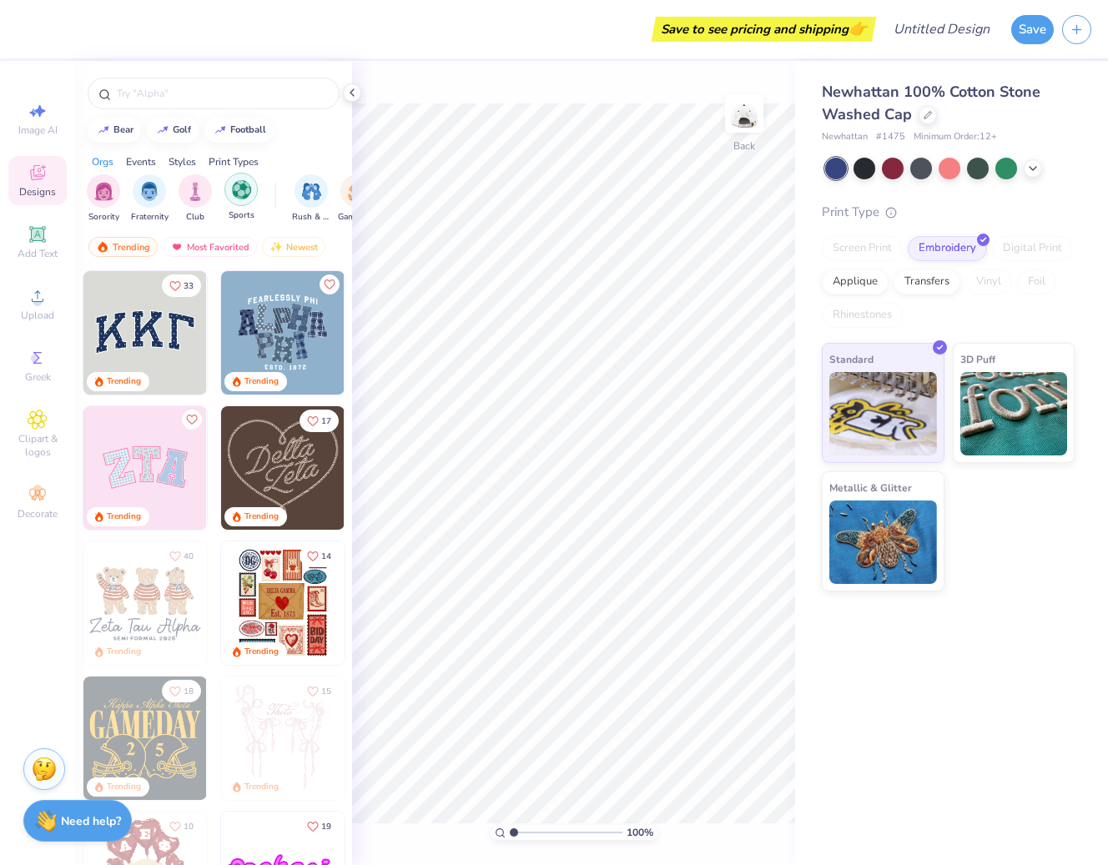
click at [233, 194] on img "filter for Sports" at bounding box center [241, 189] width 19 height 19
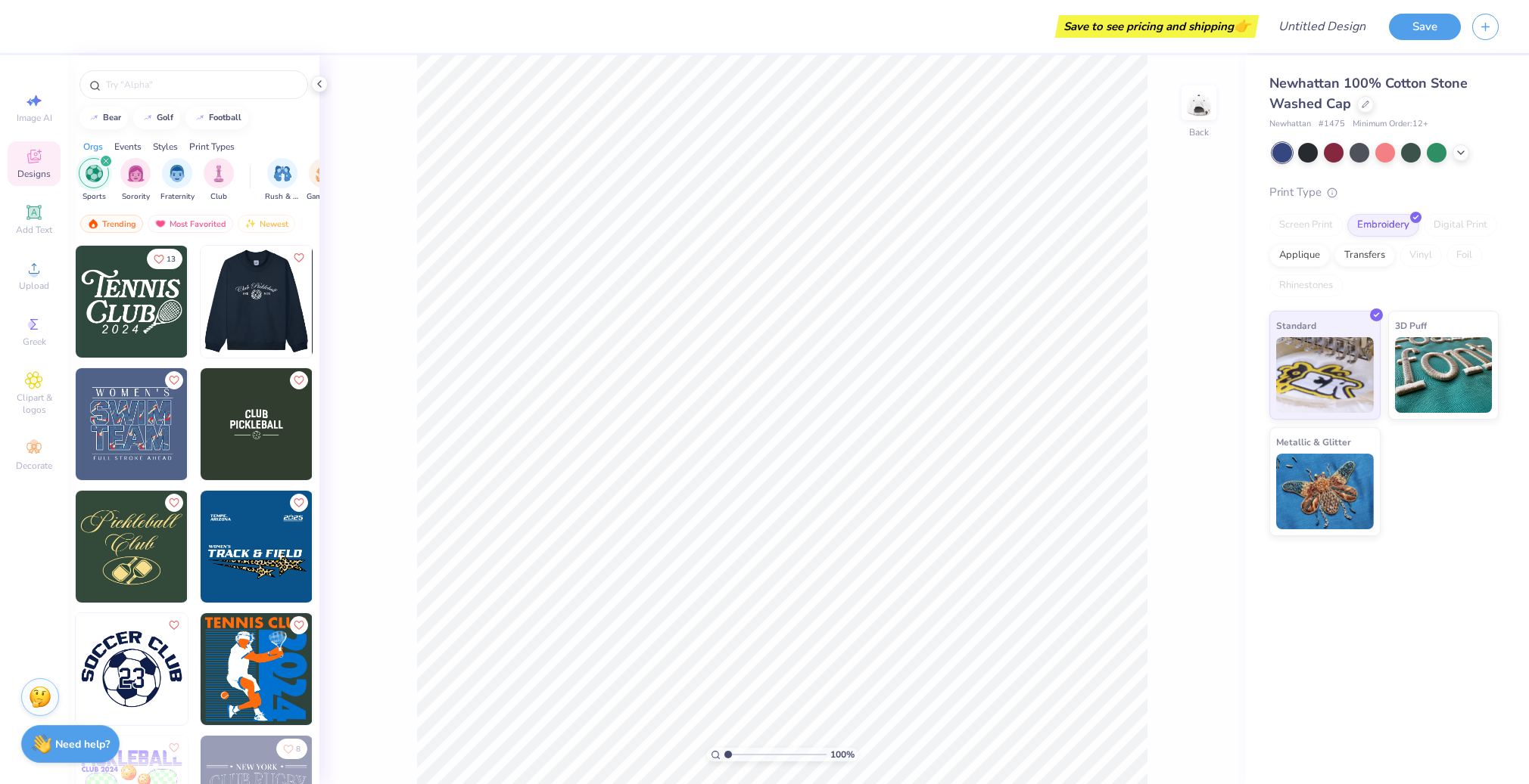
click at [200, 299] on img at bounding box center [145, 302] width 112 height 112
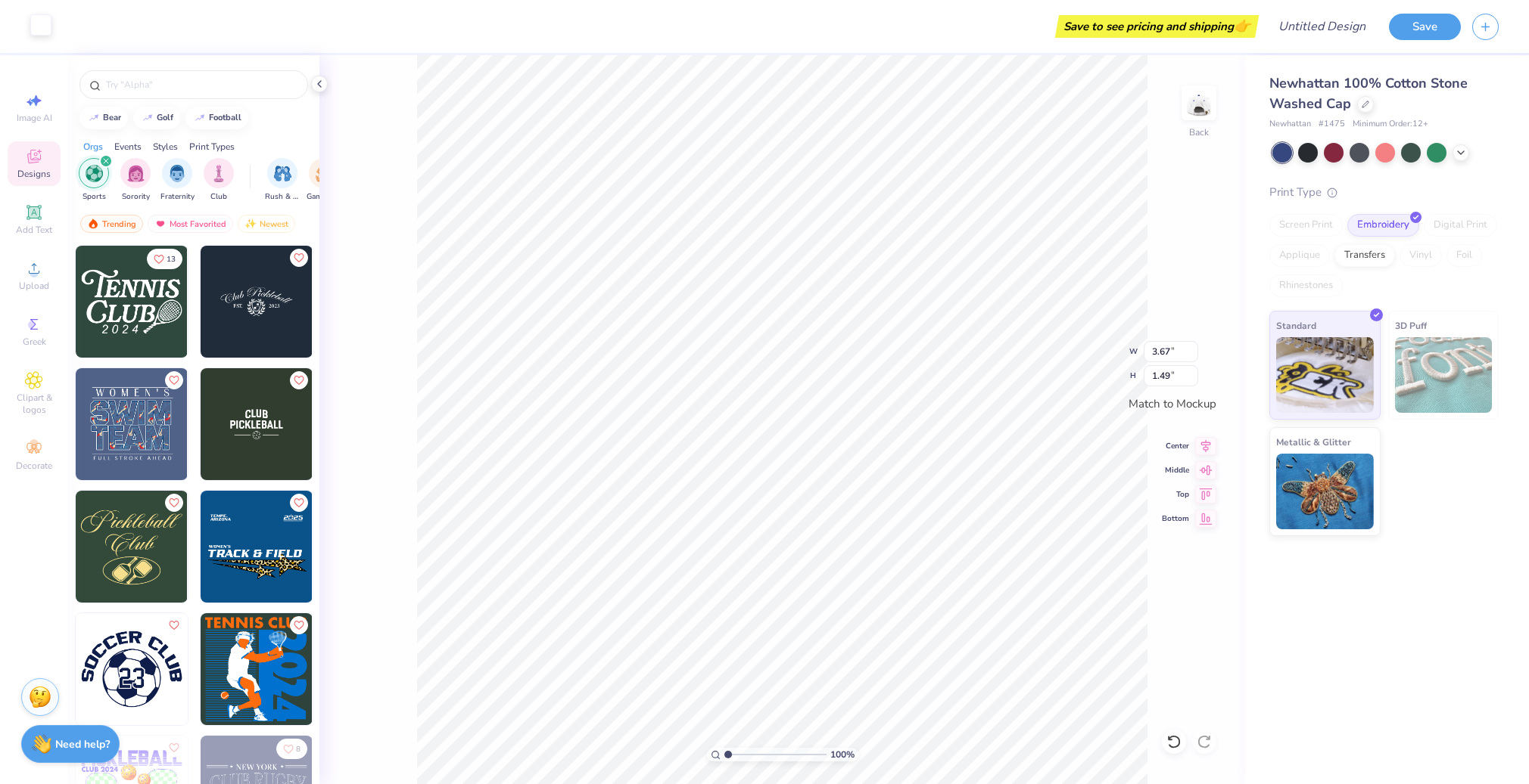
click at [39, 30] on div at bounding box center [40, 24] width 21 height 21
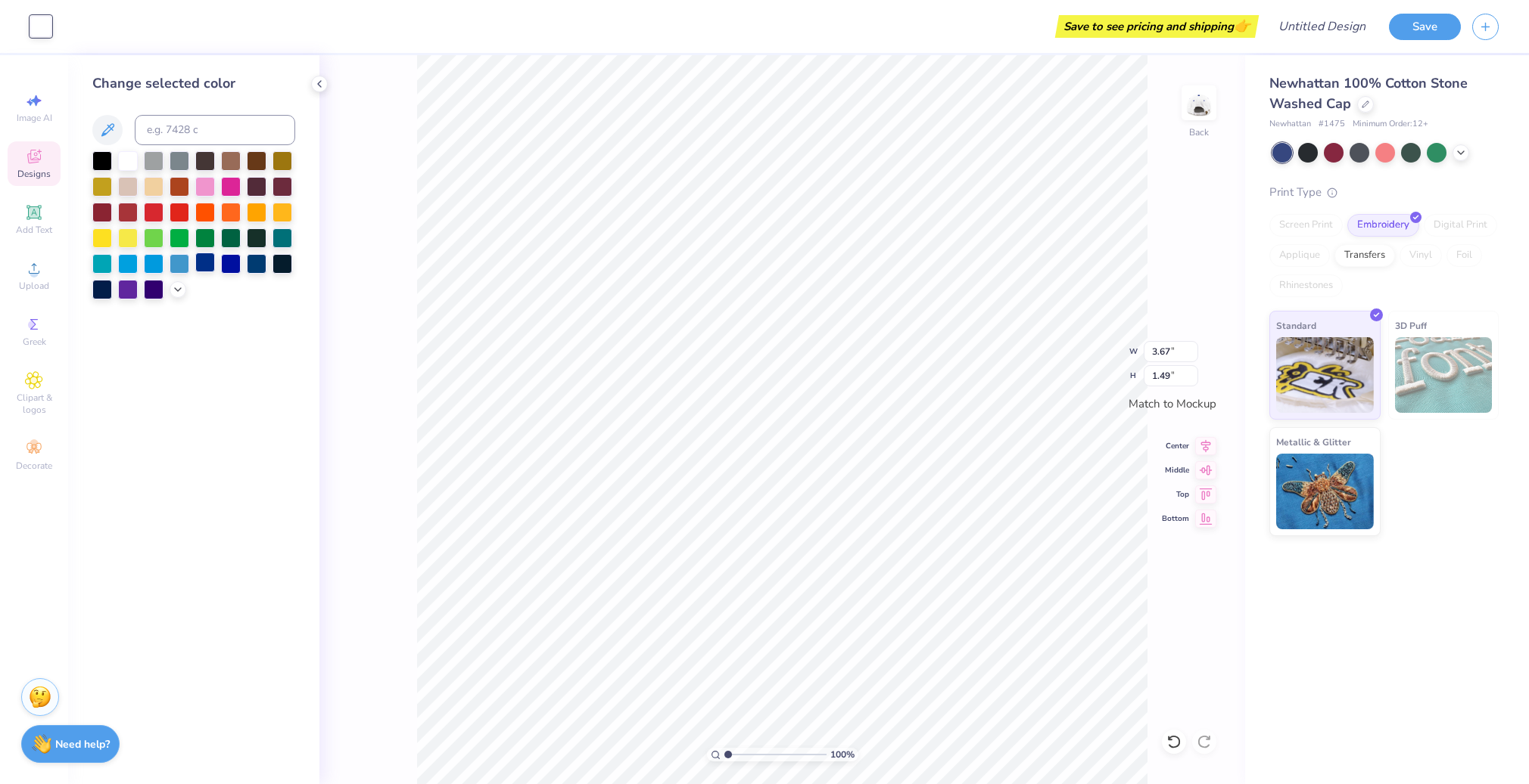
click at [211, 269] on div at bounding box center [205, 263] width 20 height 20
type input "4.31"
type input "1.75"
type input "4.65"
type input "1.88"
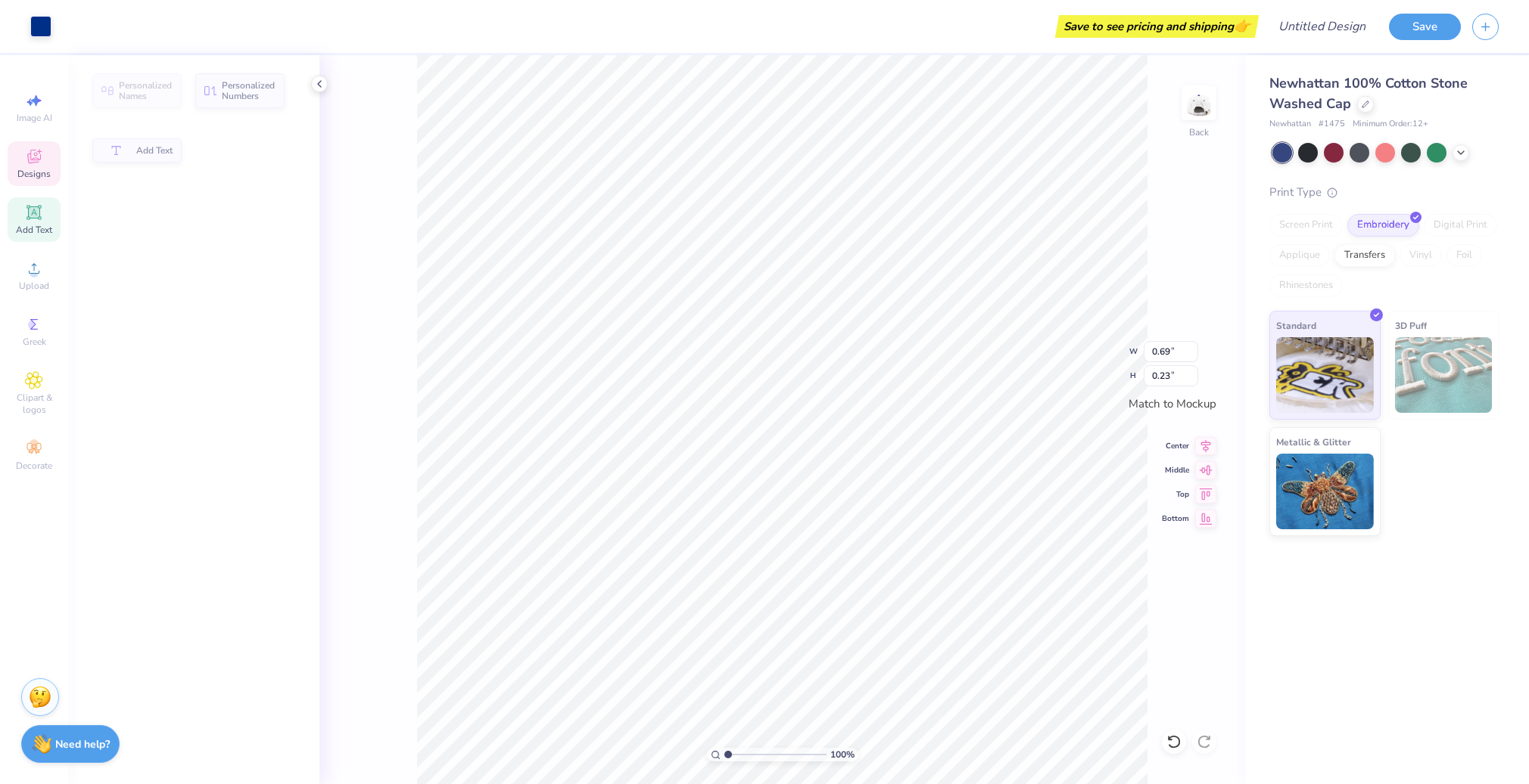
type input "0.69"
type input "0.23"
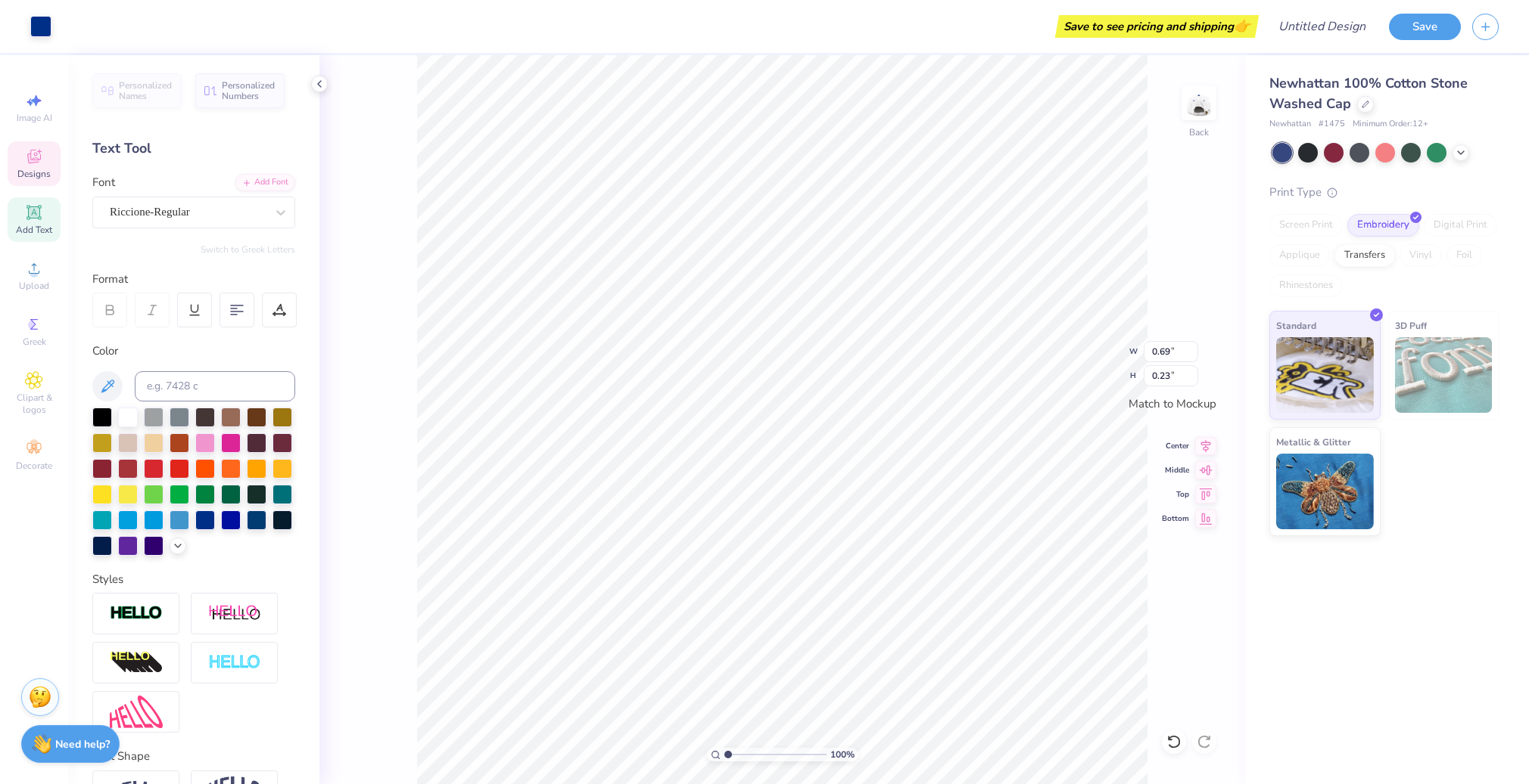
scroll to position [16, 2]
type textarea "2025"
click at [1004, 619] on div "100 % Back W 0.69 0.69 " H 0.23 0.23 " Match to [GEOGRAPHIC_DATA] Middle Top Bo…" at bounding box center [782, 420] width 926 height 729
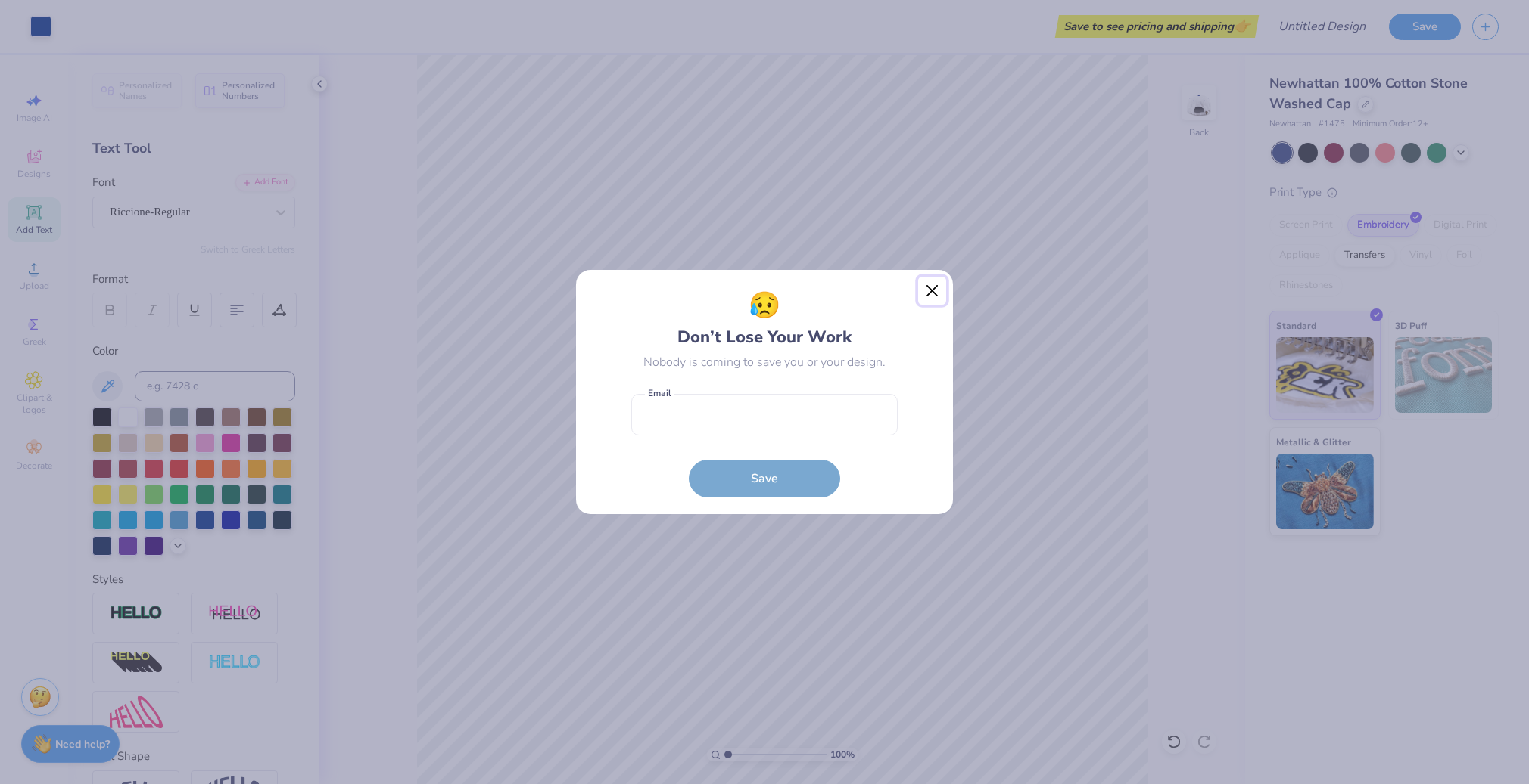
click at [939, 287] on button "Close" at bounding box center [932, 291] width 29 height 29
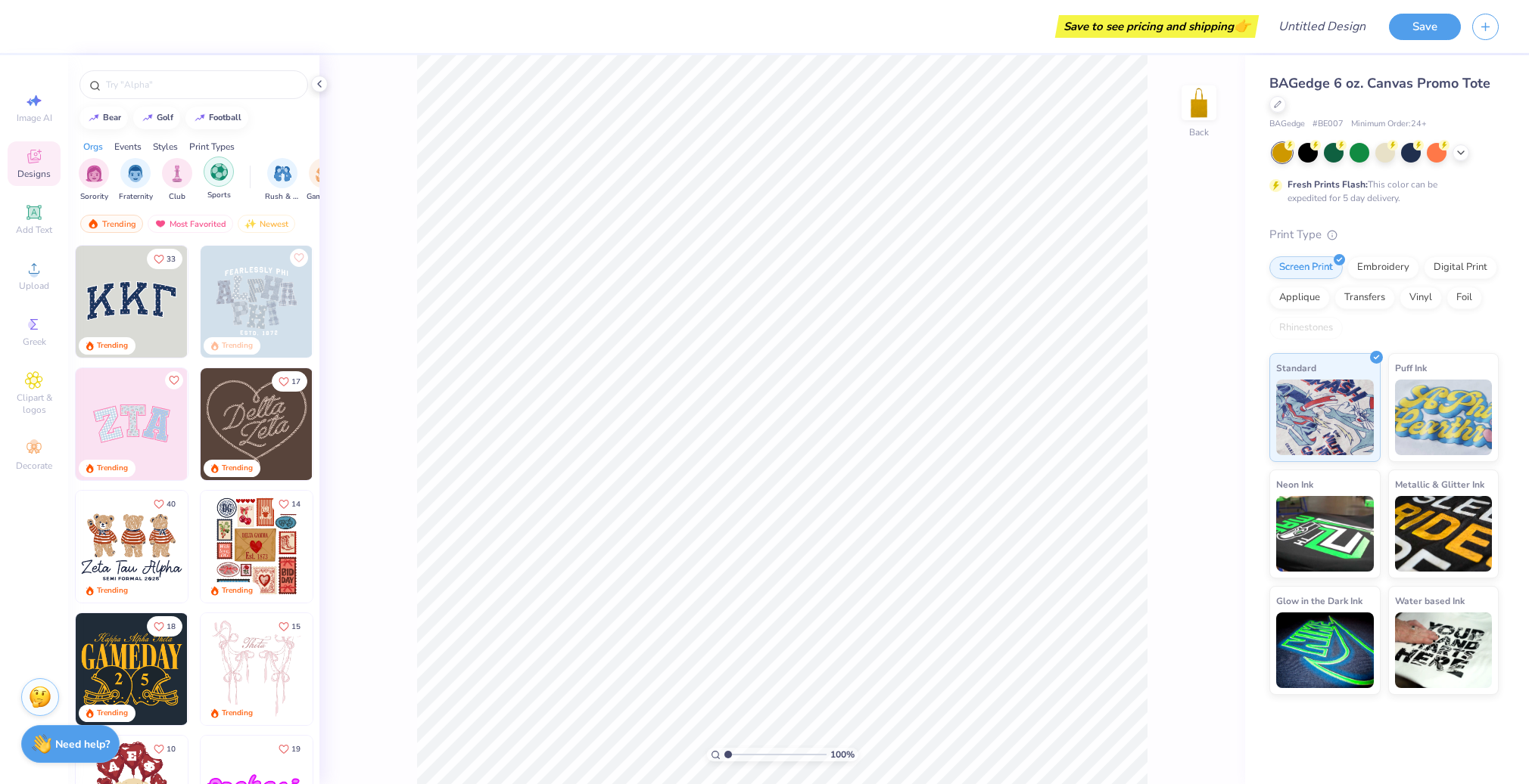
click at [226, 171] on img "filter for Sports" at bounding box center [219, 171] width 17 height 17
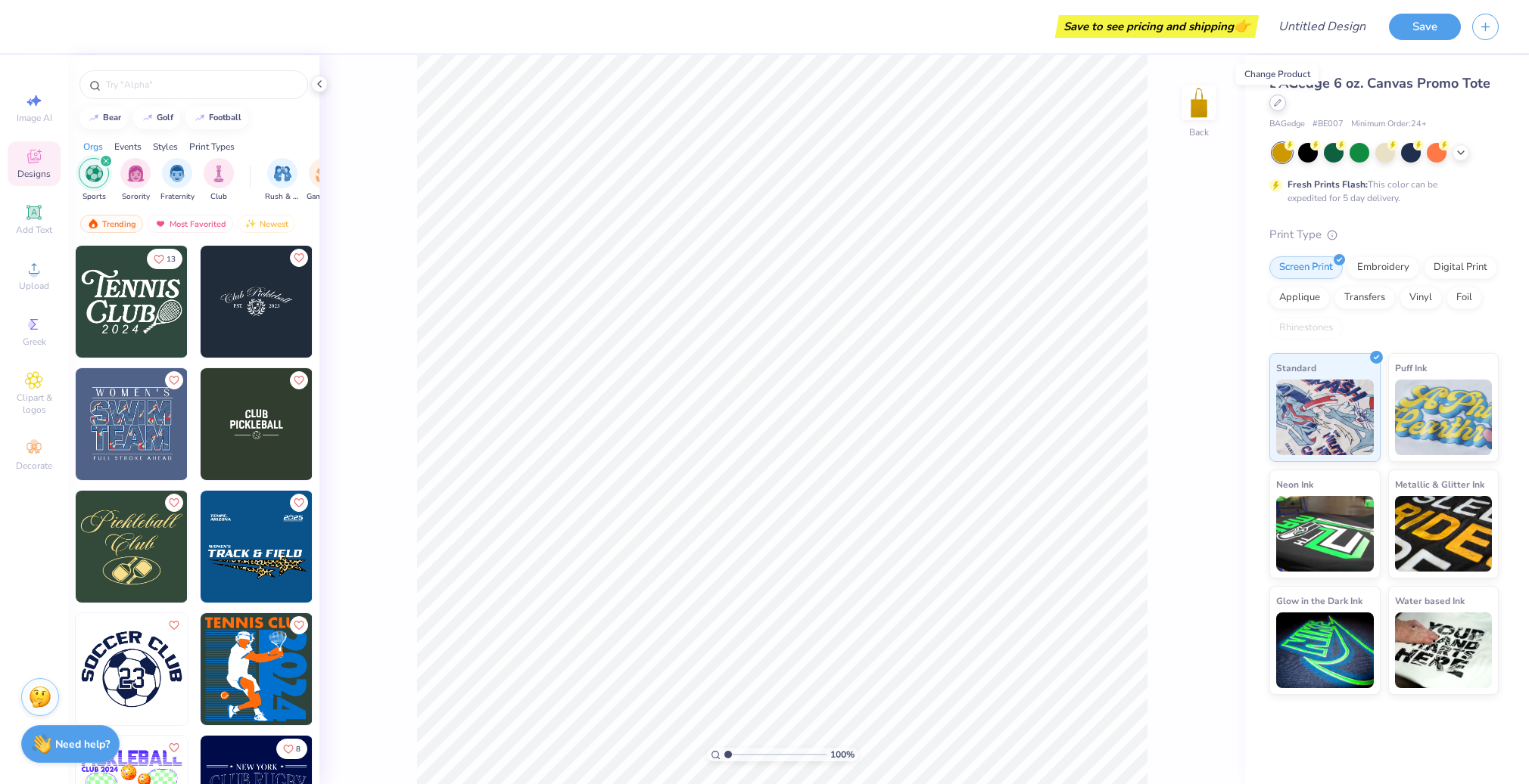
click at [1273, 108] on div at bounding box center [1277, 102] width 16 height 16
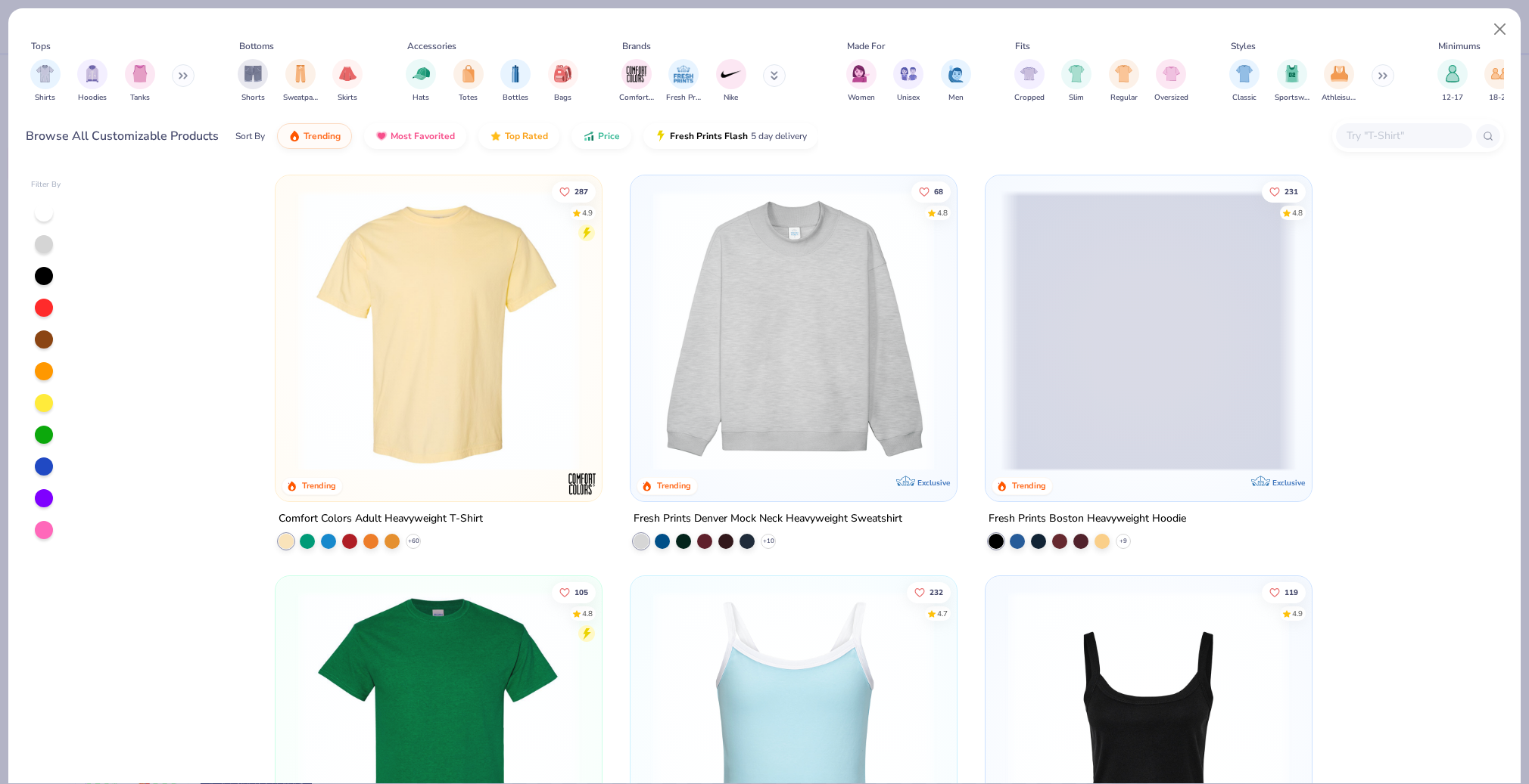
click at [1400, 142] on input "text" at bounding box center [1403, 135] width 117 height 17
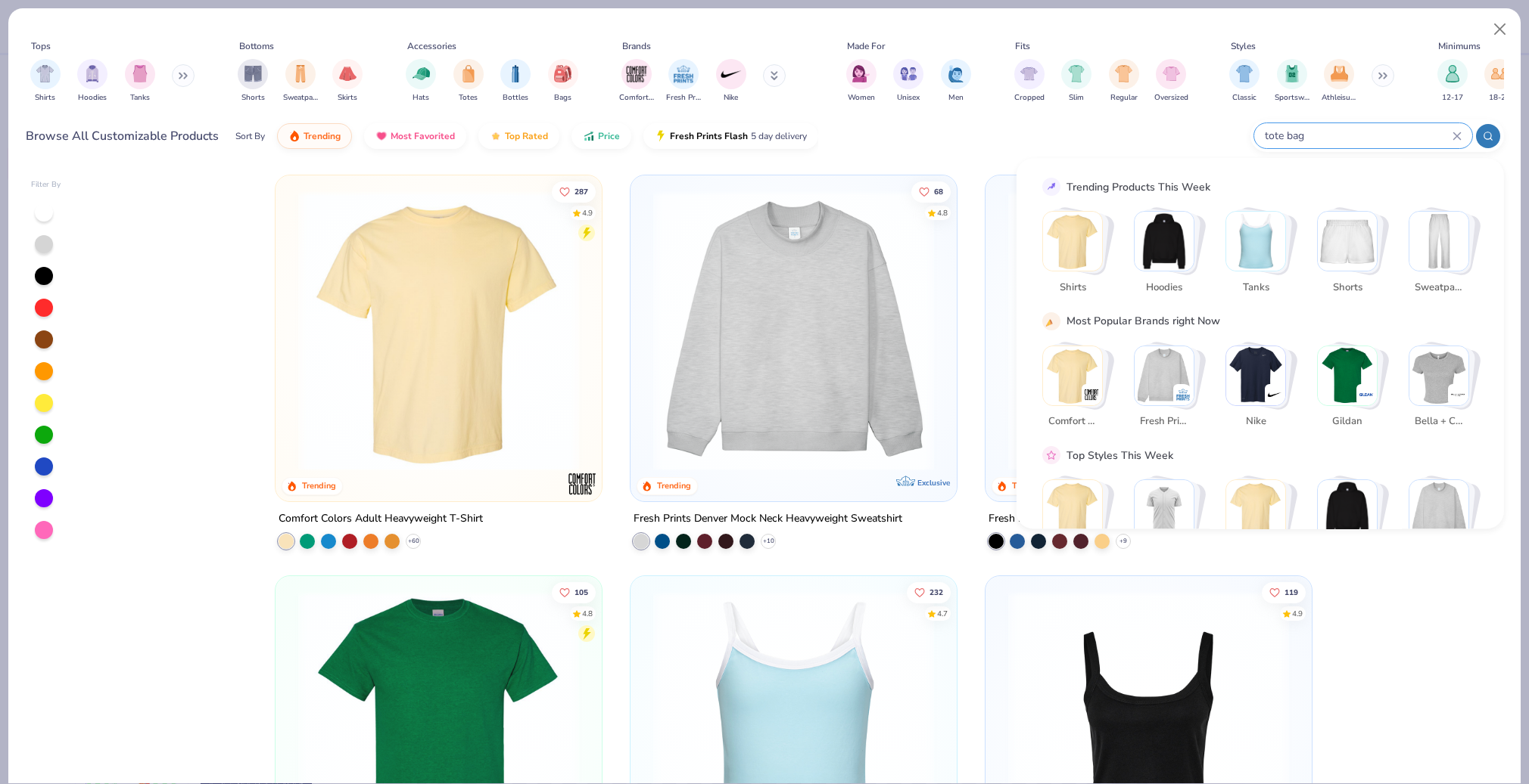
type input "tote bag"
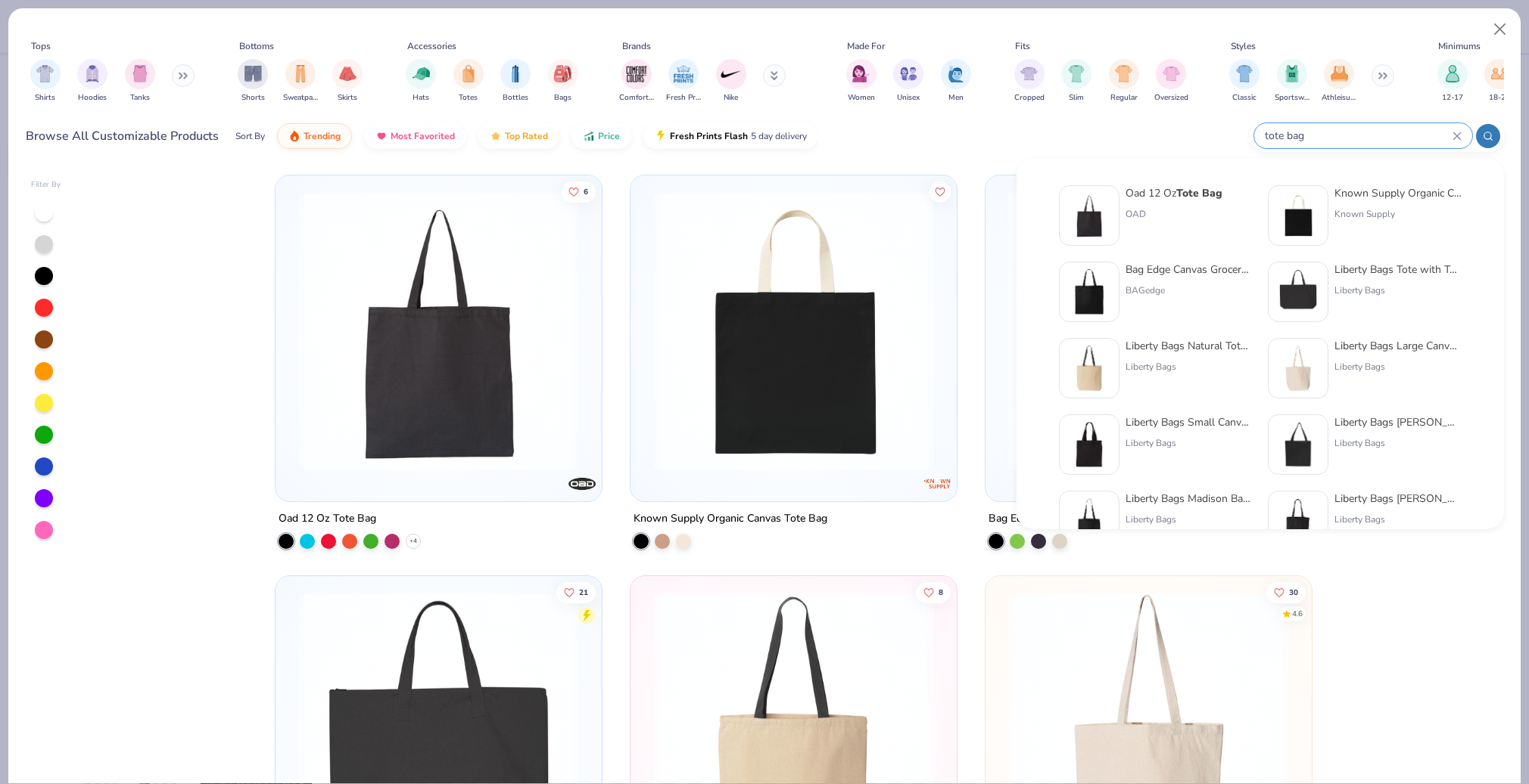
click at [1096, 135] on div "Browse All Customizable Products Sort By Trending Most Favorited Top Rated Pric…" at bounding box center [764, 136] width 1478 height 43
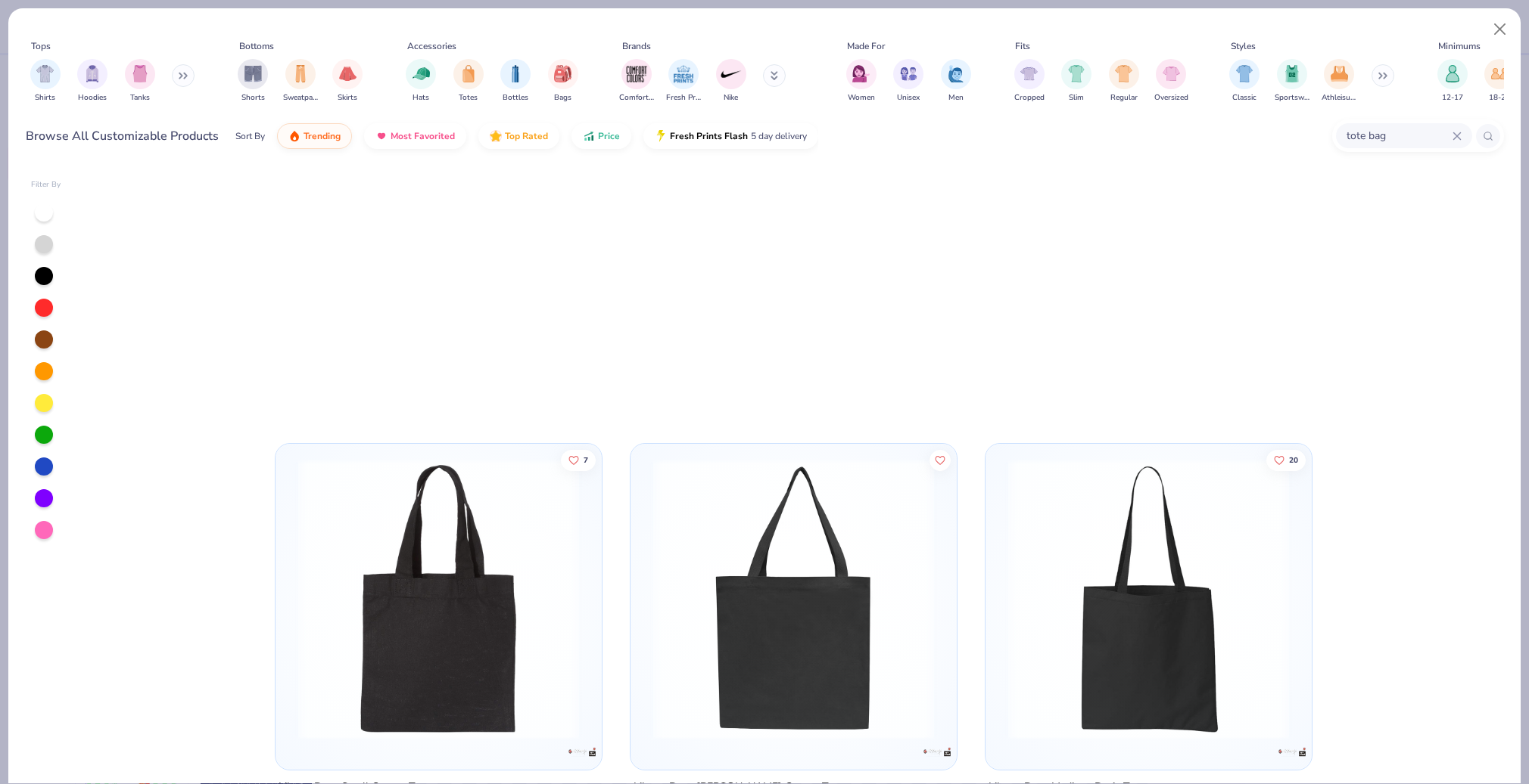
scroll to position [1211, 0]
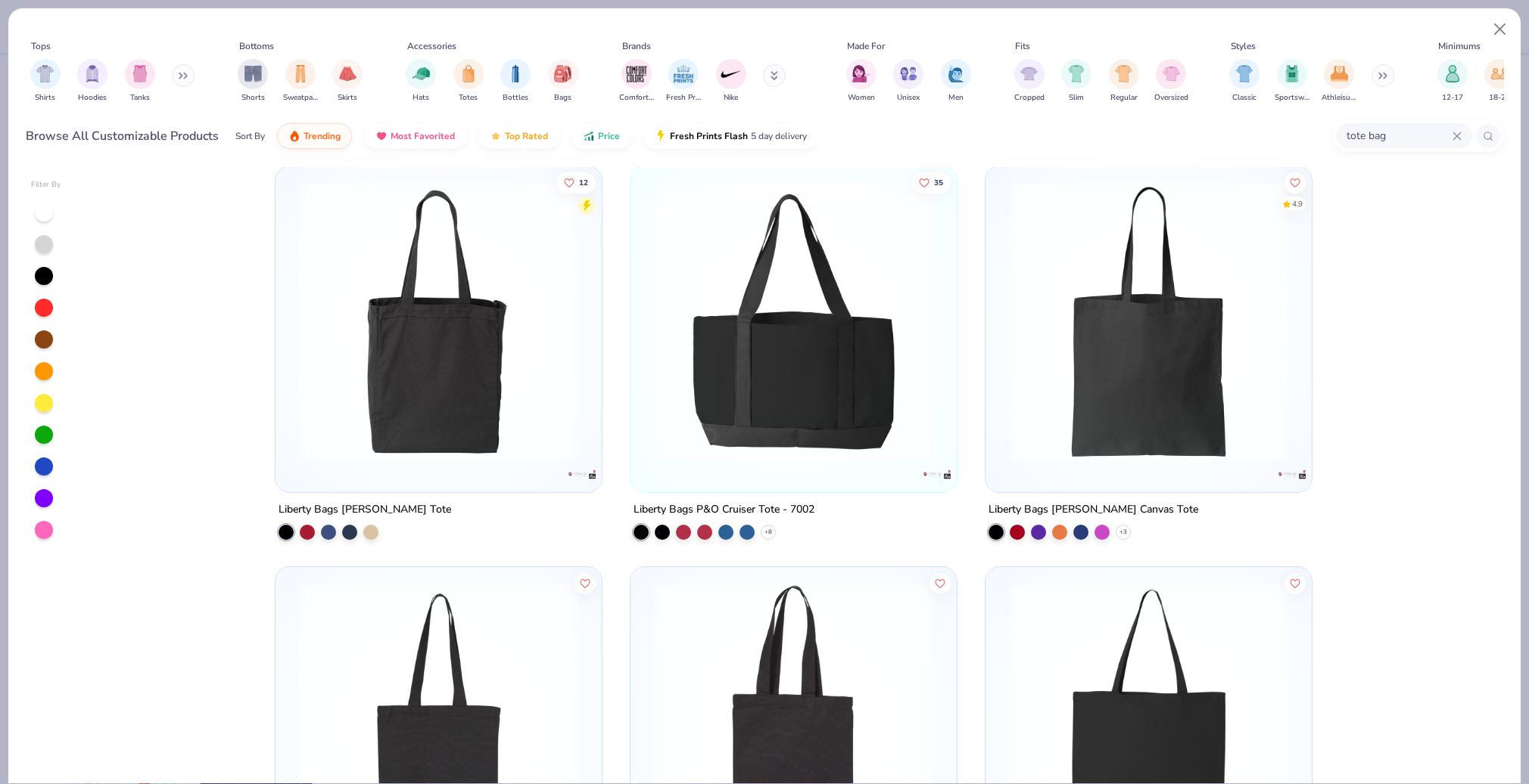
click at [785, 381] on img at bounding box center [794, 322] width 296 height 281
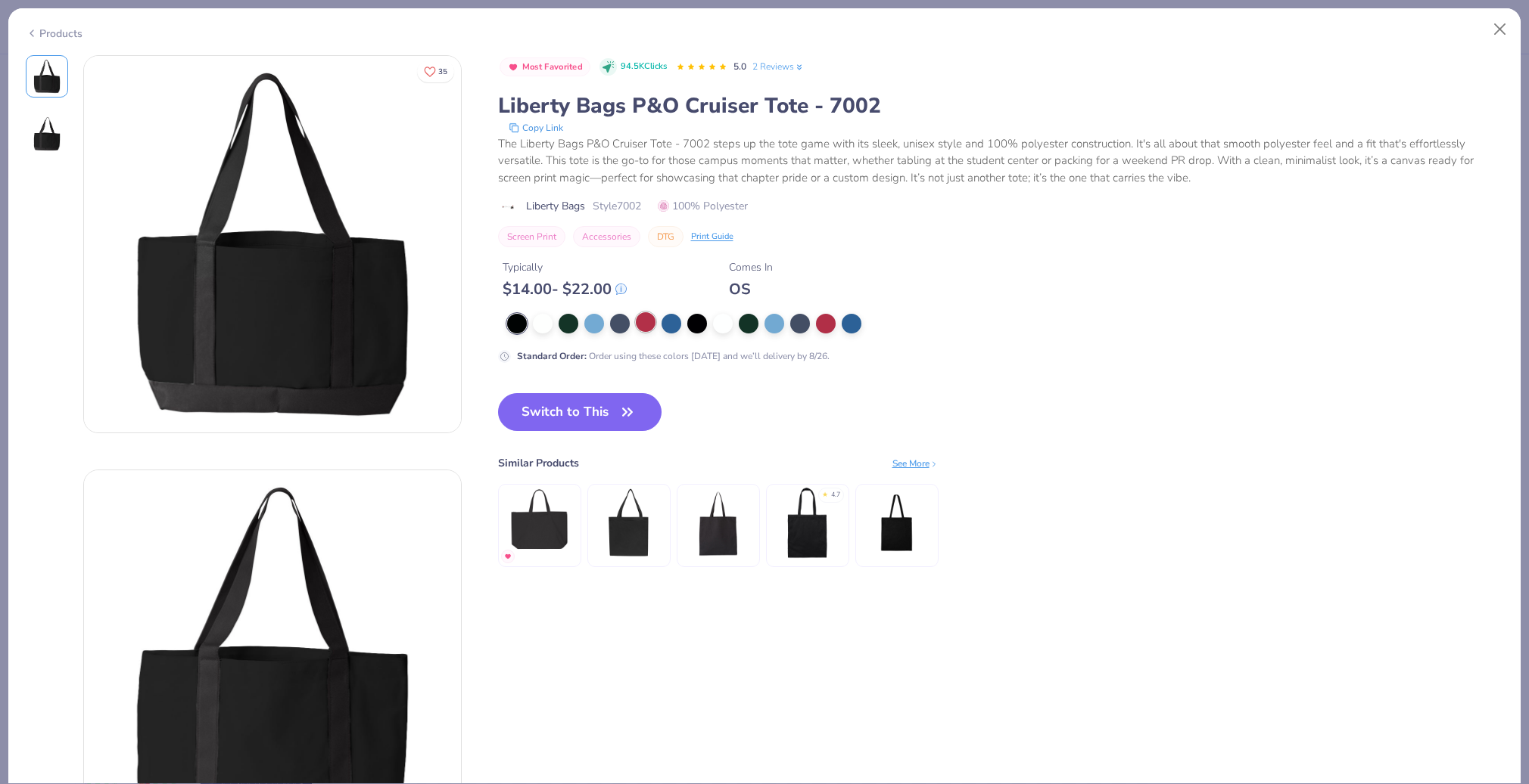
click at [641, 324] on div at bounding box center [646, 323] width 20 height 20
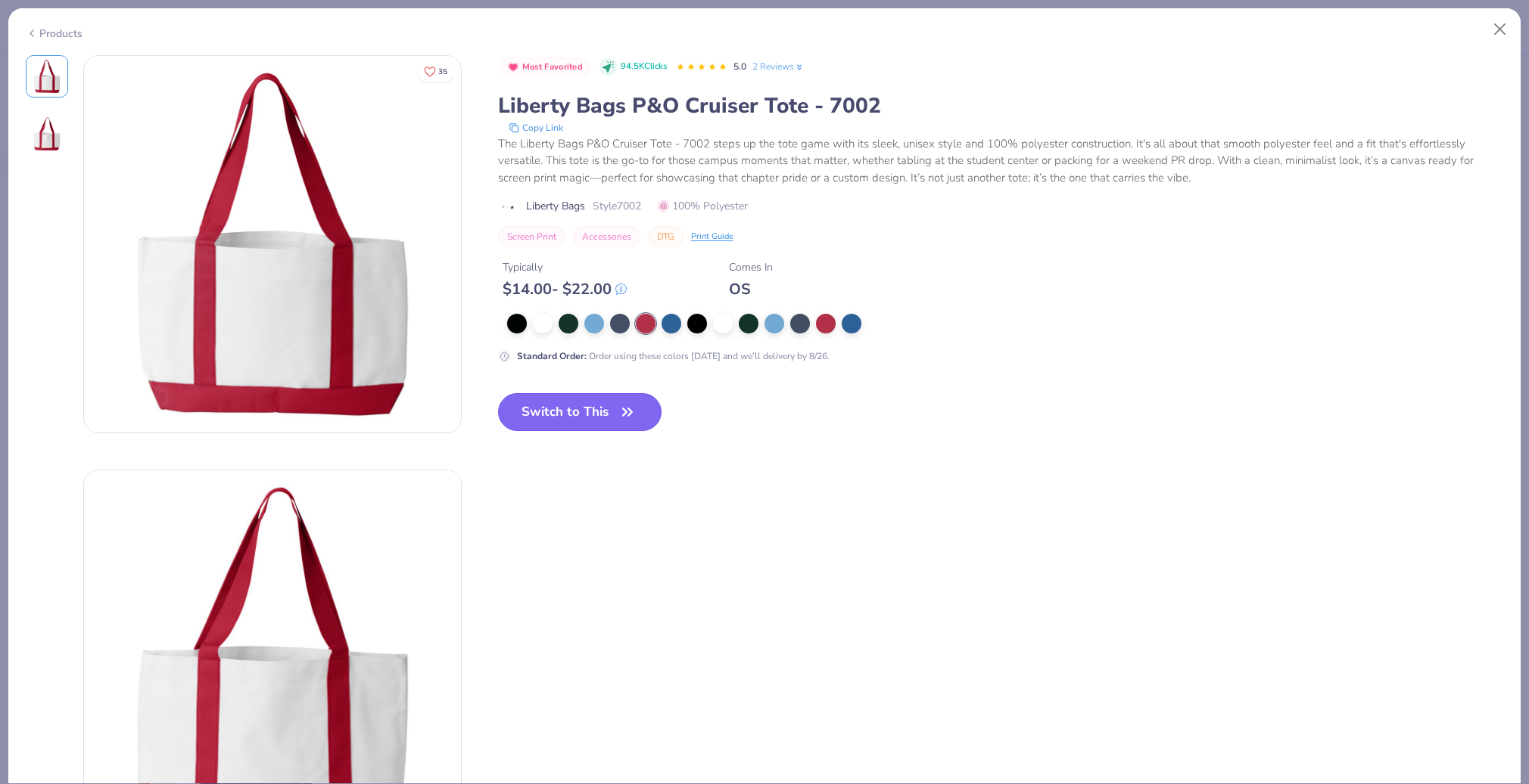
click at [585, 415] on button "Switch to This" at bounding box center [579, 412] width 164 height 38
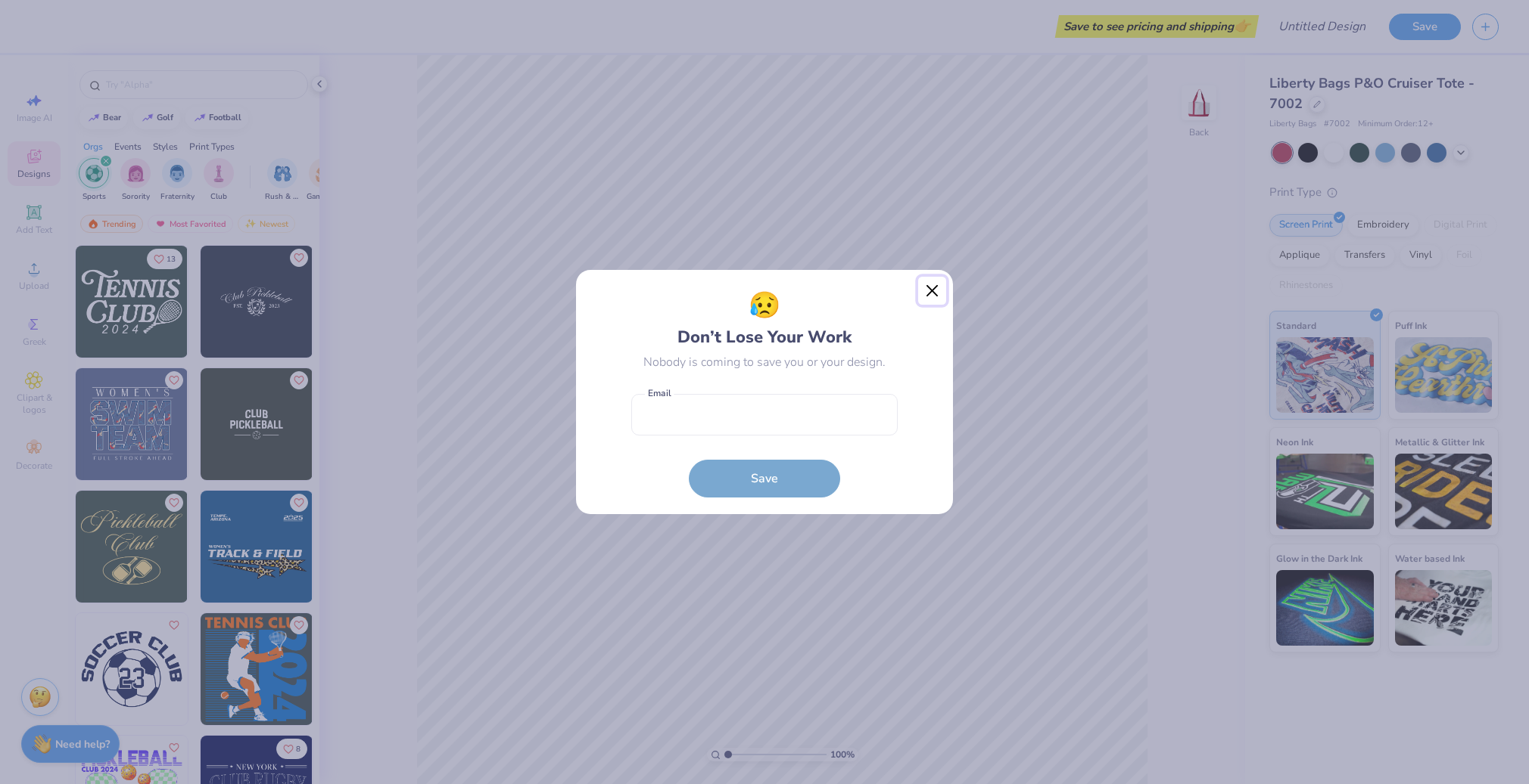
click at [931, 288] on button "Close" at bounding box center [932, 291] width 29 height 29
